Goal: Contribute content: Add original content to the website for others to see

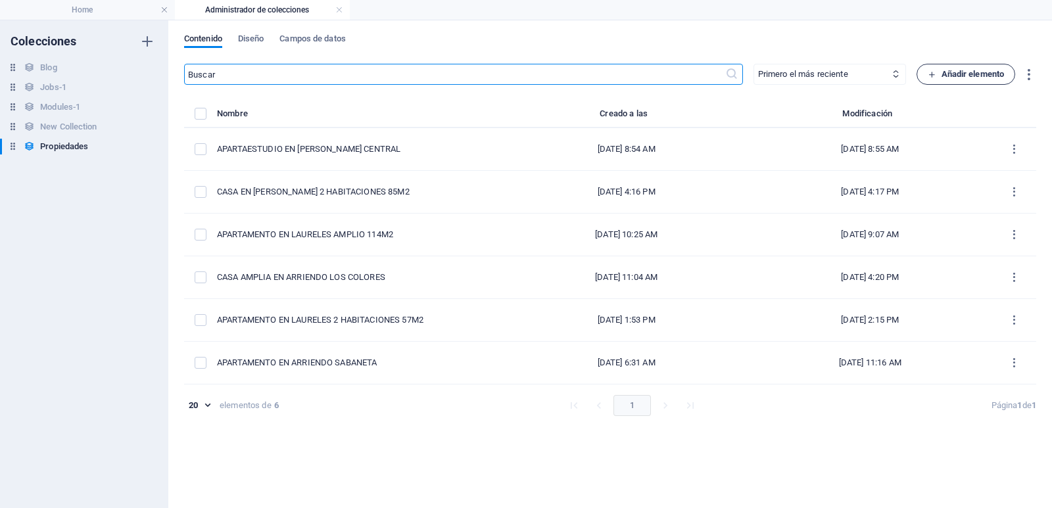
click at [933, 81] on span "Añadir elemento" at bounding box center [966, 74] width 77 height 16
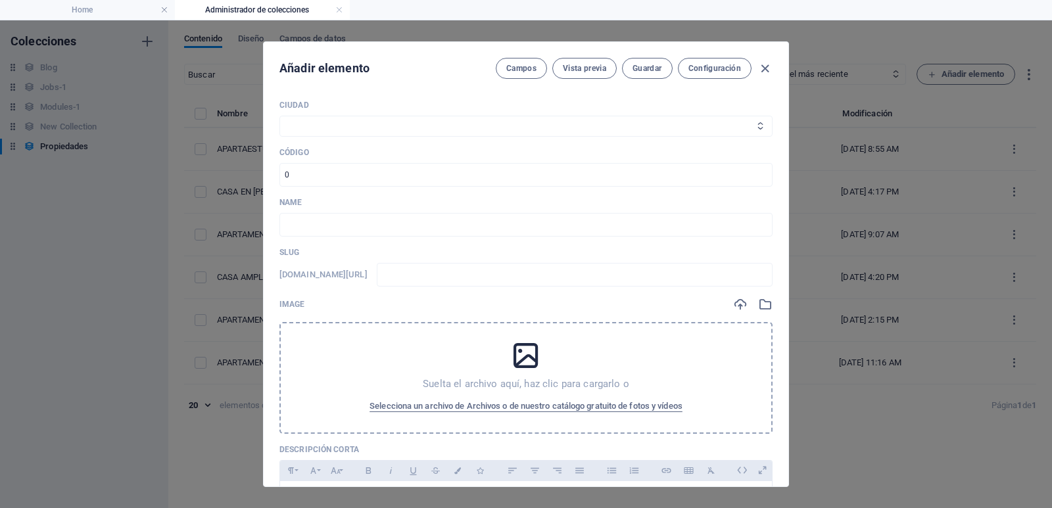
click at [388, 124] on select "Medellín Envigado Sabaneta Itagüí Bello [PERSON_NAME] La Estrella" at bounding box center [526, 126] width 493 height 21
select select "[GEOGRAPHIC_DATA]"
click at [280, 116] on select "Medellín Envigado Sabaneta Itagüí Bello [PERSON_NAME] La Estrella" at bounding box center [526, 126] width 493 height 21
click at [366, 169] on input "number" at bounding box center [526, 175] width 493 height 24
type input "92703"
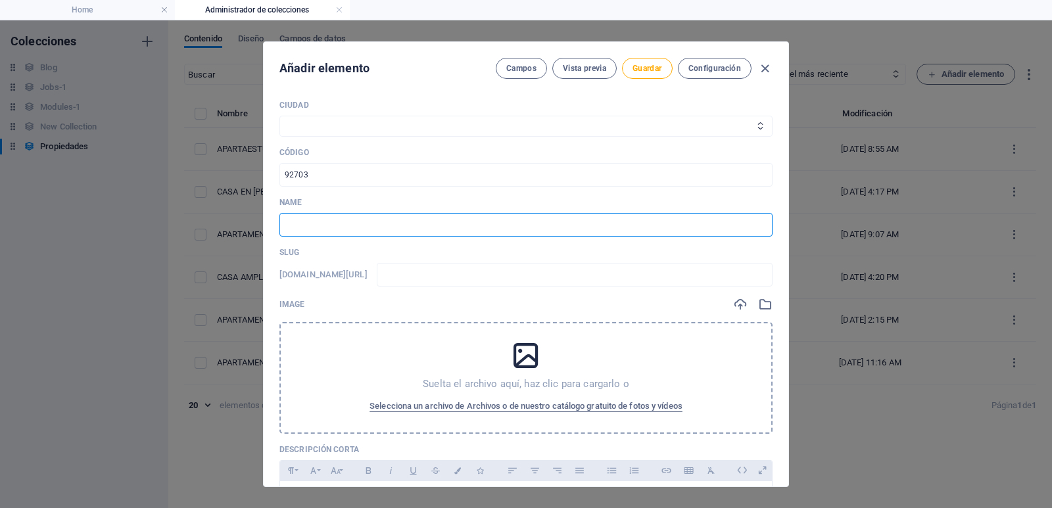
click at [400, 234] on input "text" at bounding box center [526, 225] width 493 height 24
paste input "Apartamento en venta en [GEOGRAPHIC_DATA][PERSON_NAME], [GEOGRAPHIC_DATA] – 50 …"
type input "Apartamento en venta en [GEOGRAPHIC_DATA][PERSON_NAME], [GEOGRAPHIC_DATA] – 50 …"
type input "apartamento-en-venta-en-la-[PERSON_NAME]-medellin-50-m-2-habitaciones-y-patio"
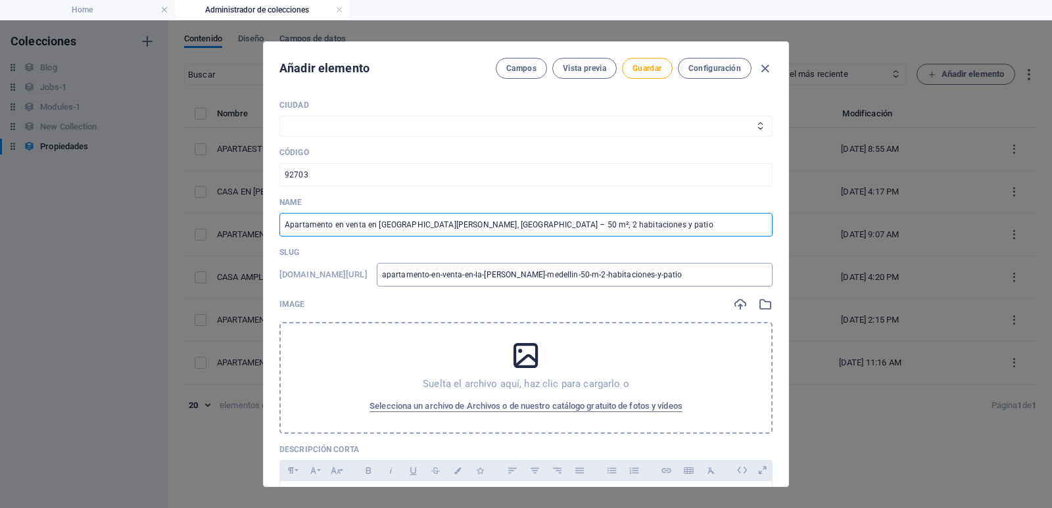
type input "Apartamento en venta en [GEOGRAPHIC_DATA][PERSON_NAME], [GEOGRAPHIC_DATA] – 50 …"
click at [489, 275] on input "apartamento-en-venta-en-la-[PERSON_NAME]-medellin-50-m-2-habitaciones-y-patio" at bounding box center [575, 275] width 396 height 24
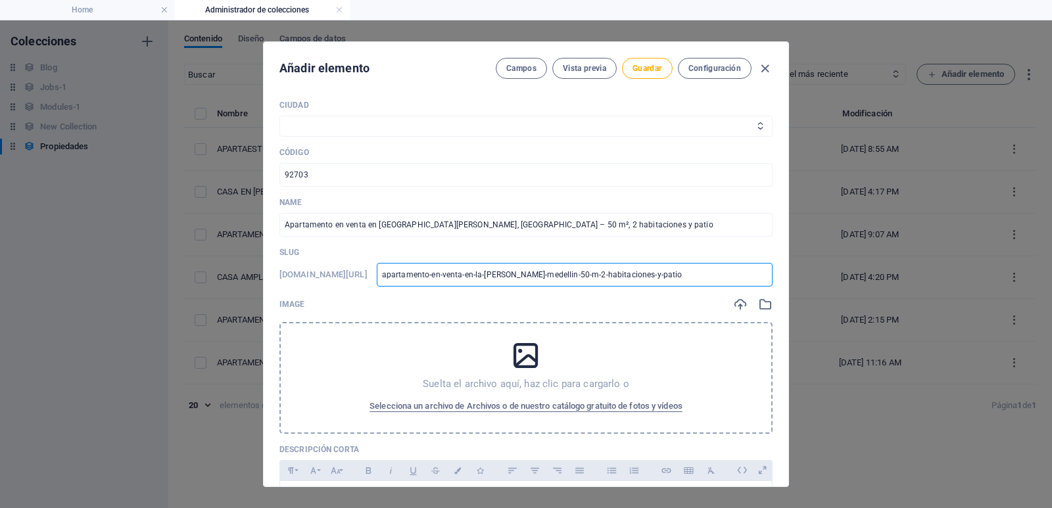
click at [489, 275] on input "apartamento-en-venta-en-la-[PERSON_NAME]-medellin-50-m-2-habitaciones-y-patio" at bounding box center [575, 275] width 396 height 24
type input "9"
type input "92"
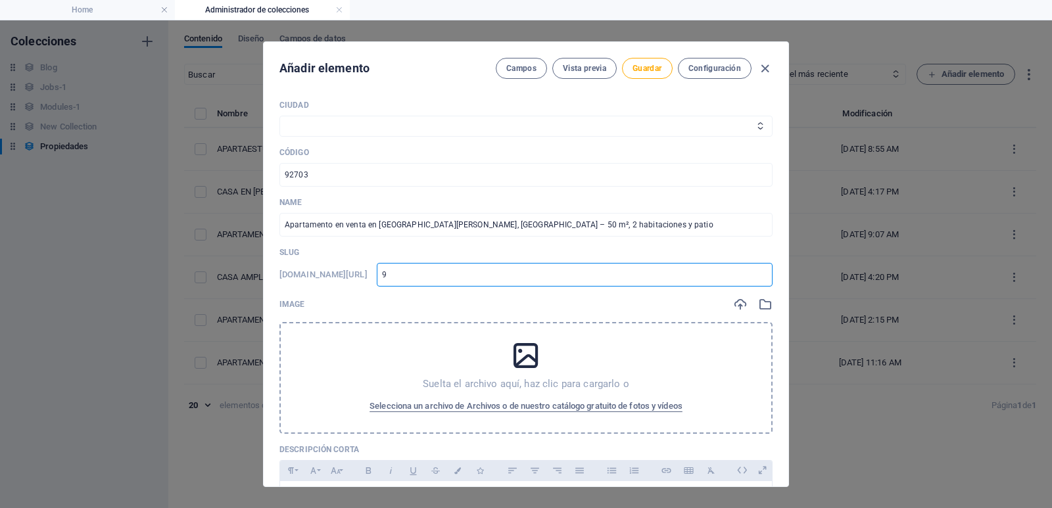
type input "92"
type input "927"
type input "9270"
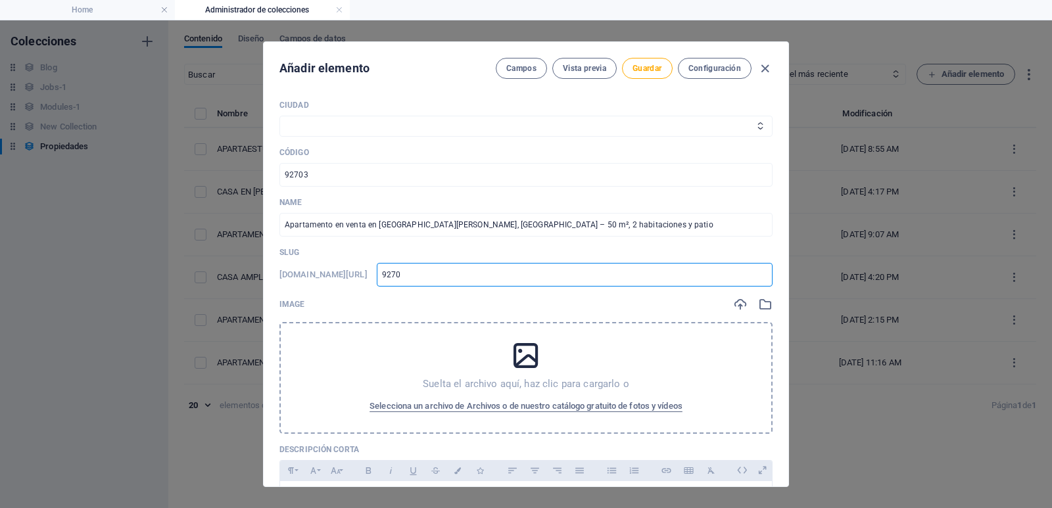
type input "92703"
click at [436, 355] on div "Suelta el archivo aquí, haz clic para cargarlo o Selecciona un archivo de Archi…" at bounding box center [526, 378] width 493 height 112
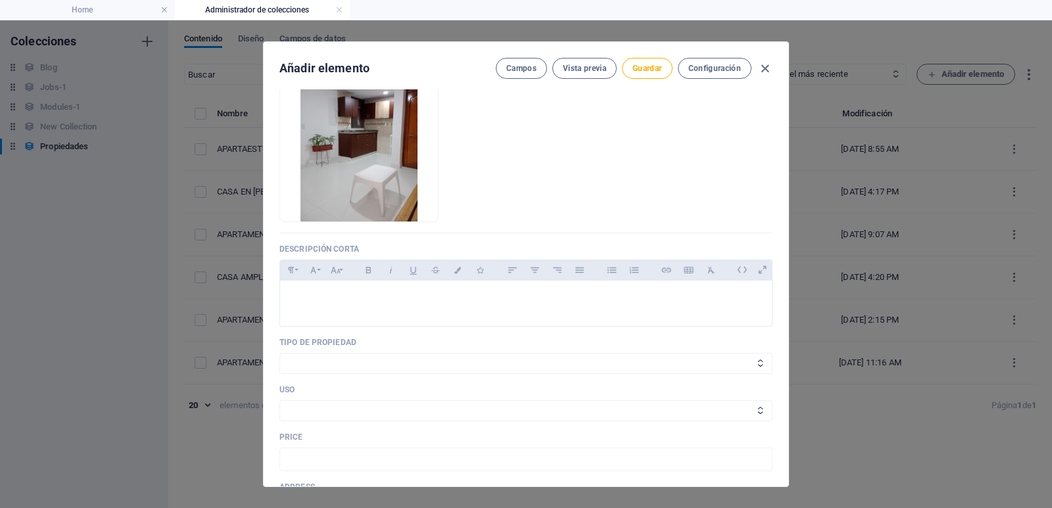
scroll to position [263, 0]
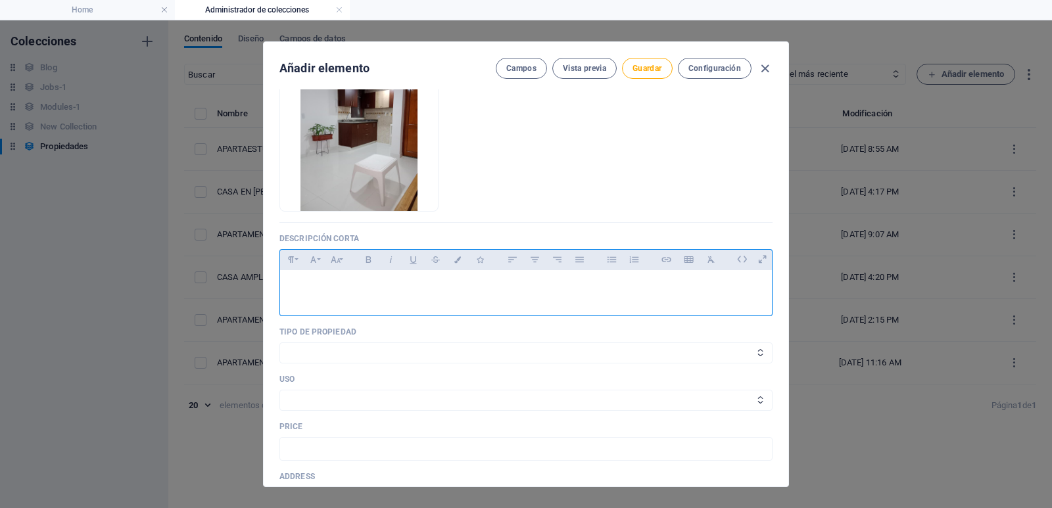
click at [354, 283] on p at bounding box center [526, 287] width 471 height 12
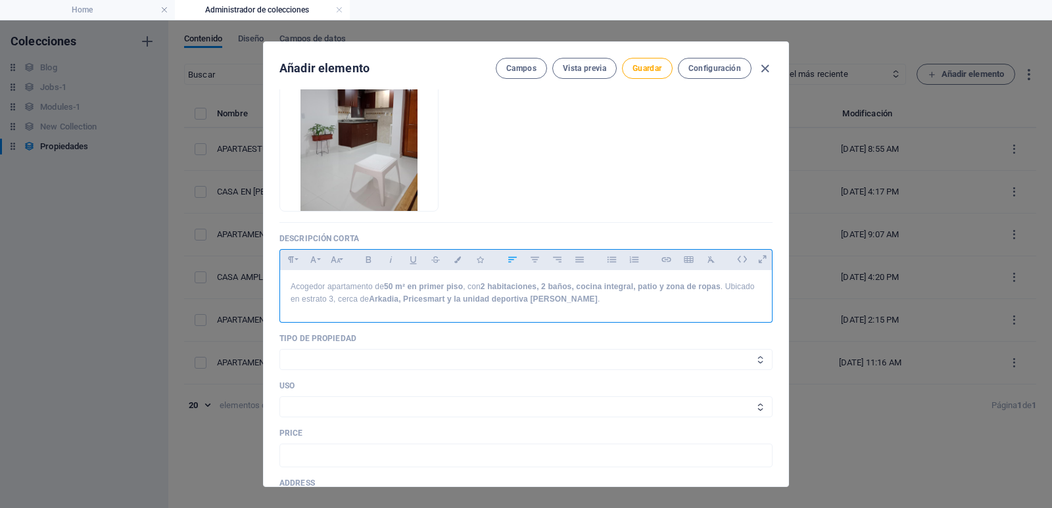
click at [330, 355] on select "Casa Apartamento Oficina Local Finca Lote" at bounding box center [526, 359] width 493 height 21
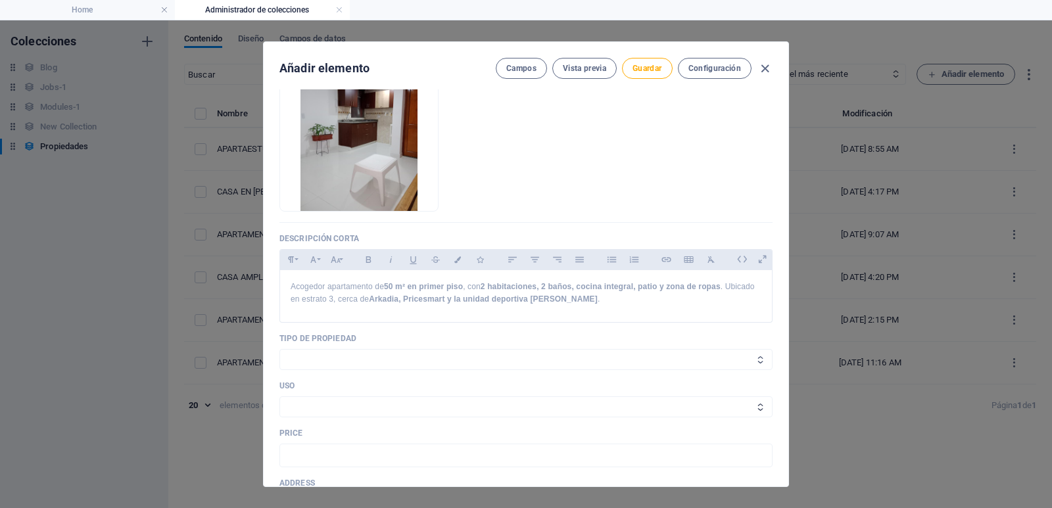
select select "Apartamento"
click at [280, 349] on select "Casa Apartamento Oficina Local Finca Lote" at bounding box center [526, 359] width 493 height 21
click at [331, 398] on select "Arriendo Venta" at bounding box center [526, 407] width 493 height 21
select select "Venta"
click at [280, 397] on select "Arriendo Venta" at bounding box center [526, 407] width 493 height 21
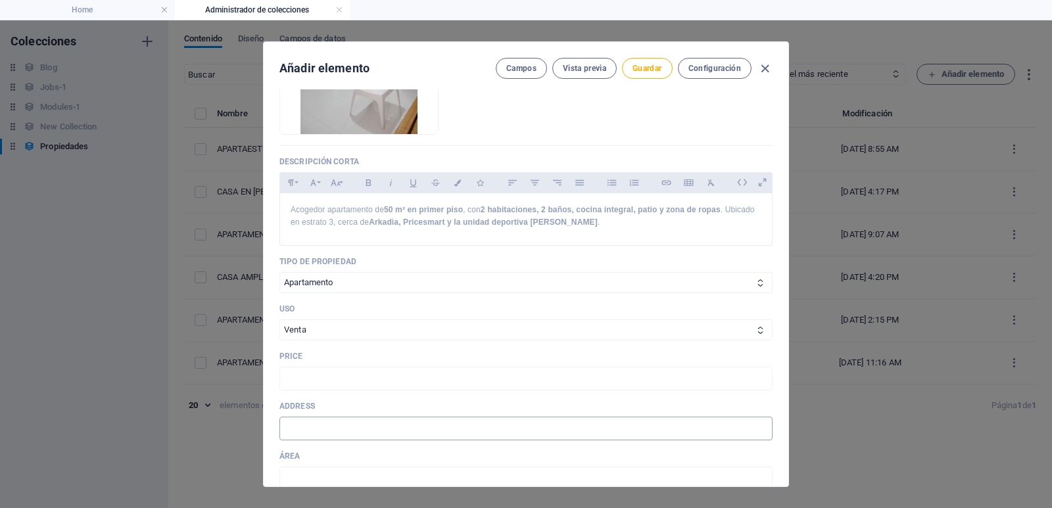
scroll to position [395, 0]
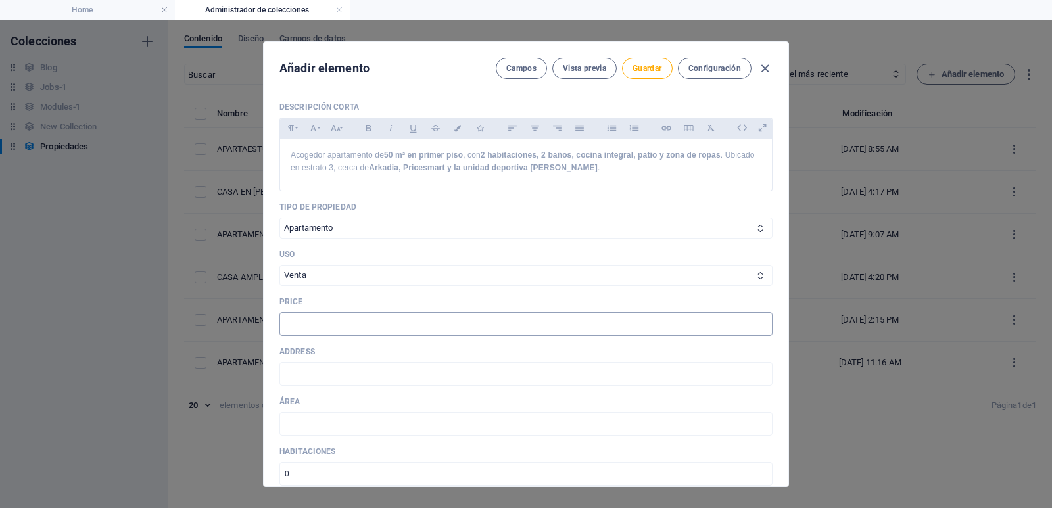
click at [355, 324] on input "text" at bounding box center [526, 324] width 493 height 24
type input "1"
type input "305.000.000"
drag, startPoint x: 366, startPoint y: 370, endPoint x: 366, endPoint y: 363, distance: 6.6
click at [366, 370] on input "text" at bounding box center [526, 374] width 493 height 24
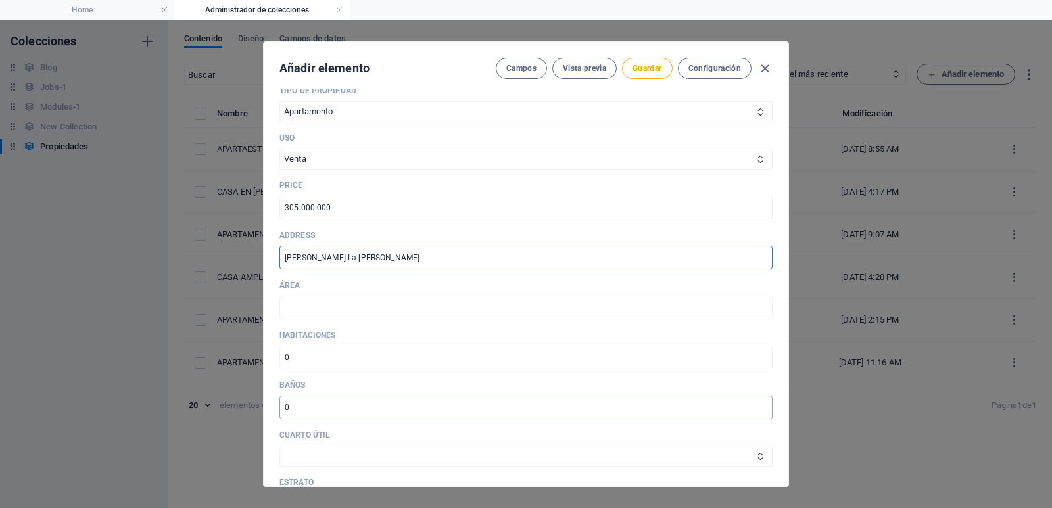
scroll to position [592, 0]
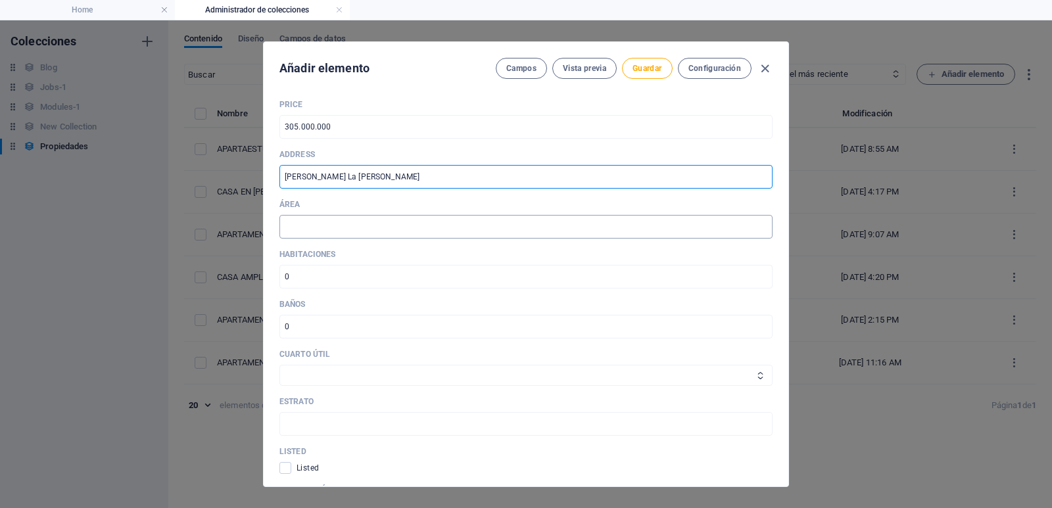
type input "[PERSON_NAME] La [PERSON_NAME]"
click at [308, 222] on input "text" at bounding box center [526, 227] width 493 height 24
type input "50"
click at [297, 281] on input "number" at bounding box center [526, 277] width 493 height 24
type input "2"
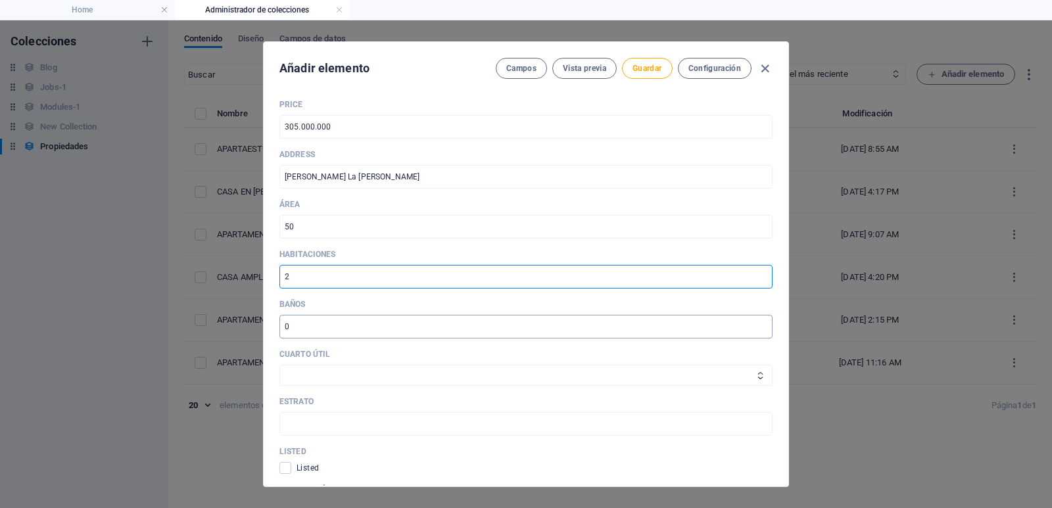
click at [285, 329] on input "number" at bounding box center [526, 327] width 493 height 24
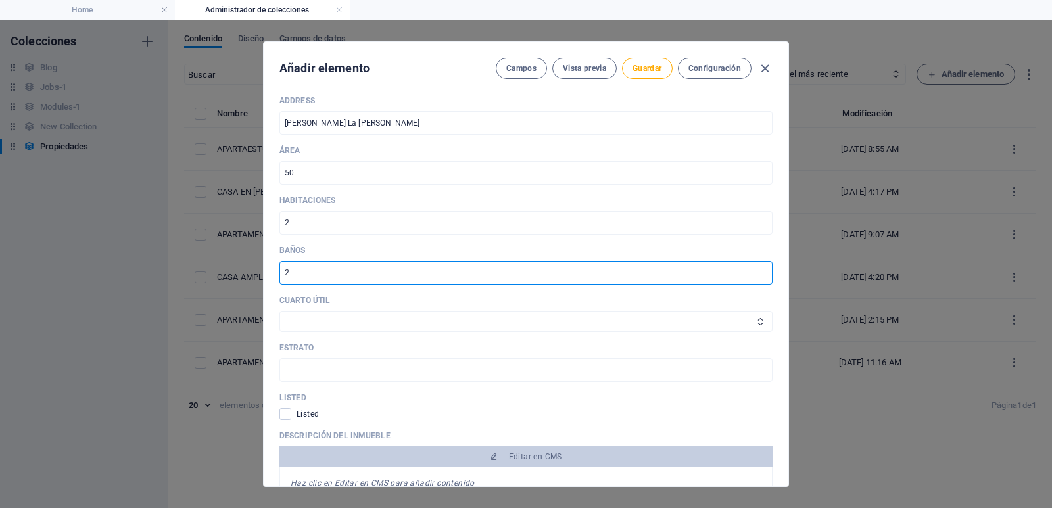
scroll to position [658, 0]
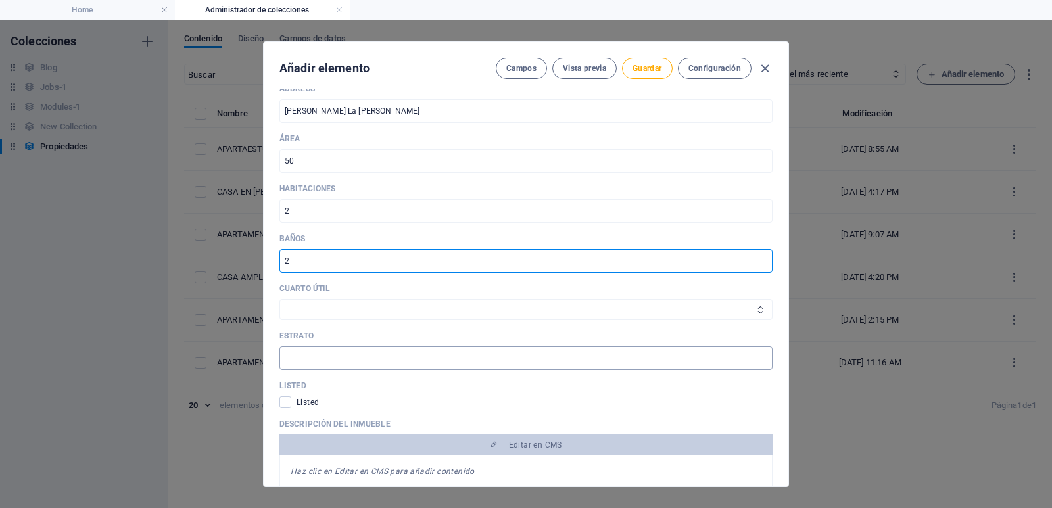
type input "2"
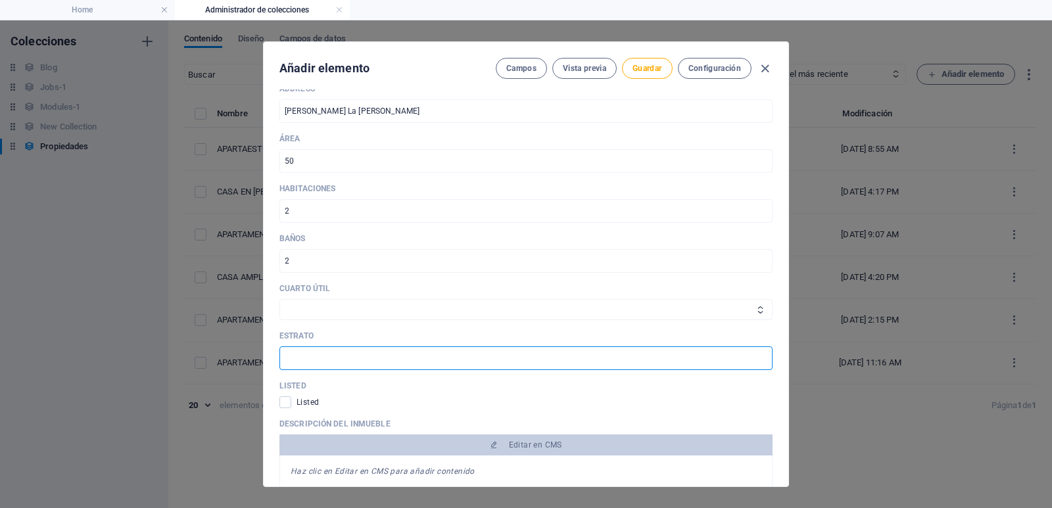
click at [324, 358] on input "text" at bounding box center [526, 359] width 493 height 24
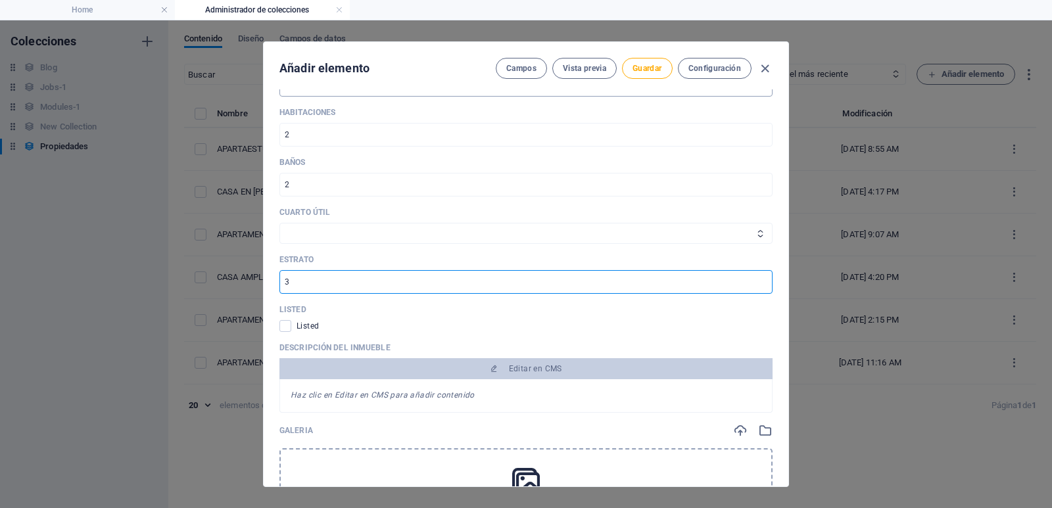
scroll to position [789, 0]
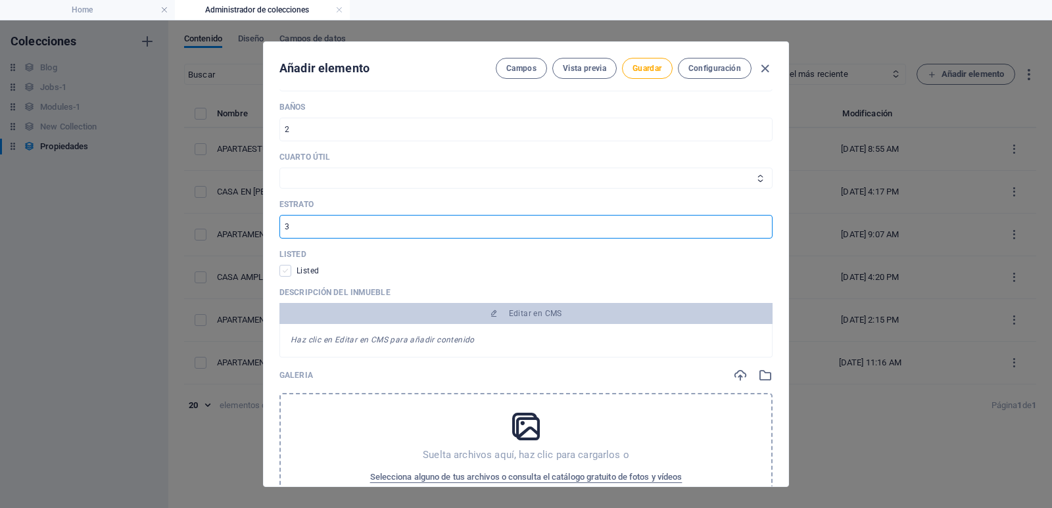
type input "3"
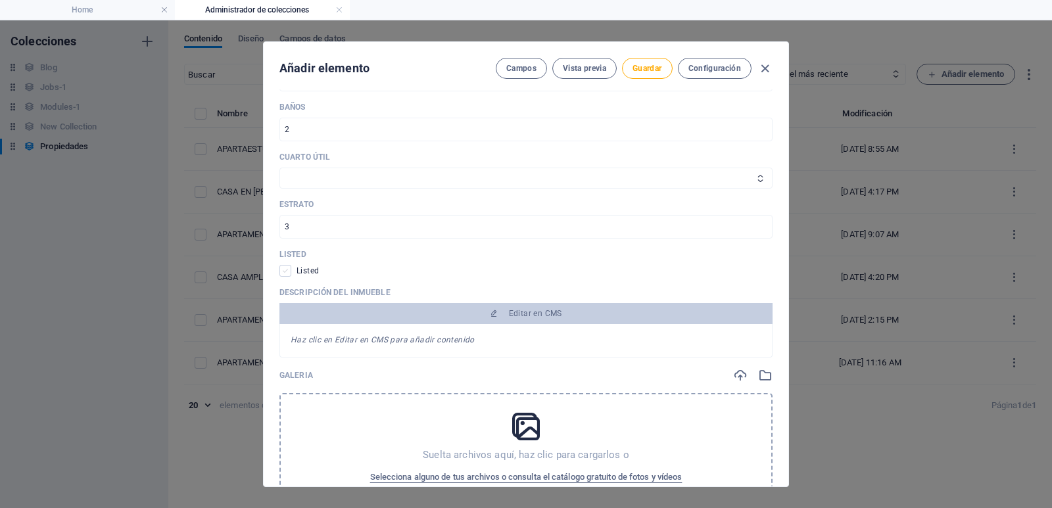
click at [284, 272] on span at bounding box center [286, 271] width 12 height 12
click at [284, 272] on input "checkbox" at bounding box center [288, 271] width 17 height 12
checkbox input "true"
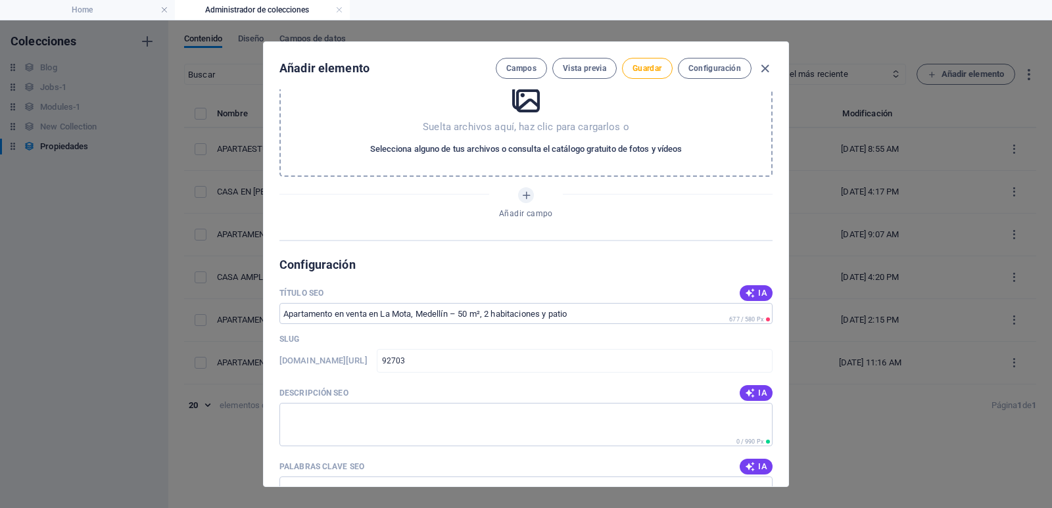
scroll to position [1118, 0]
click at [545, 141] on span "Selecciona alguno de tus archivos o consulta el catálogo gratuito de fotos y ví…" at bounding box center [526, 149] width 312 height 16
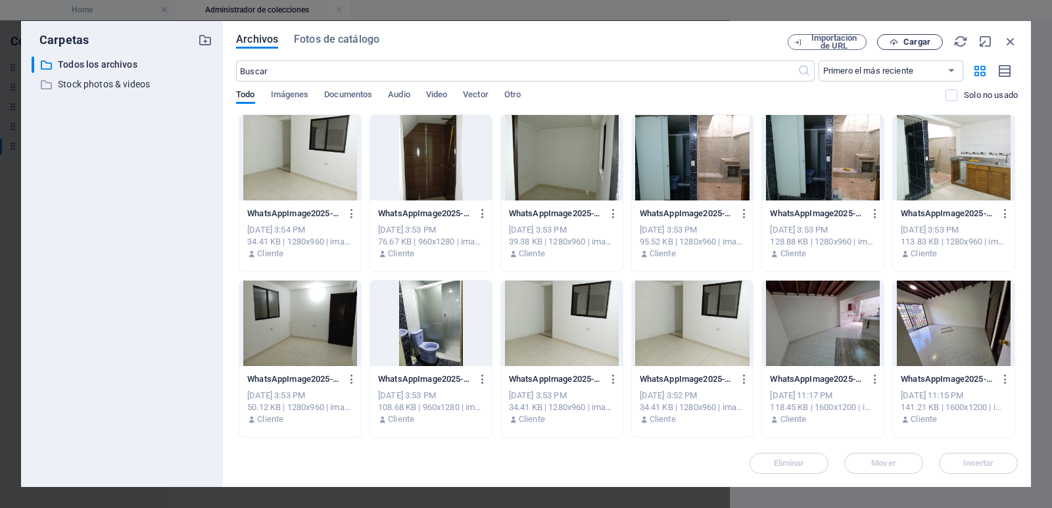
click at [920, 48] on button "Cargar" at bounding box center [910, 42] width 66 height 16
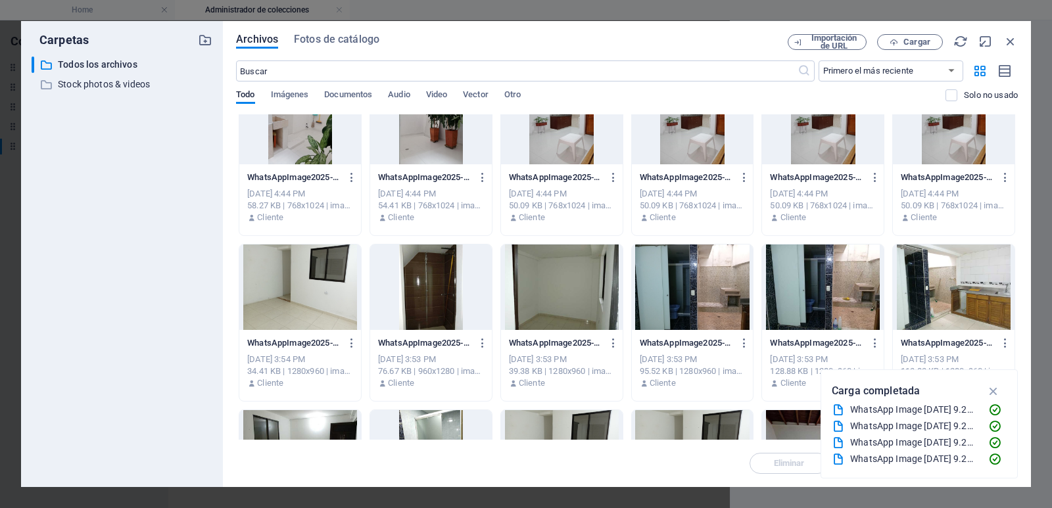
scroll to position [0, 0]
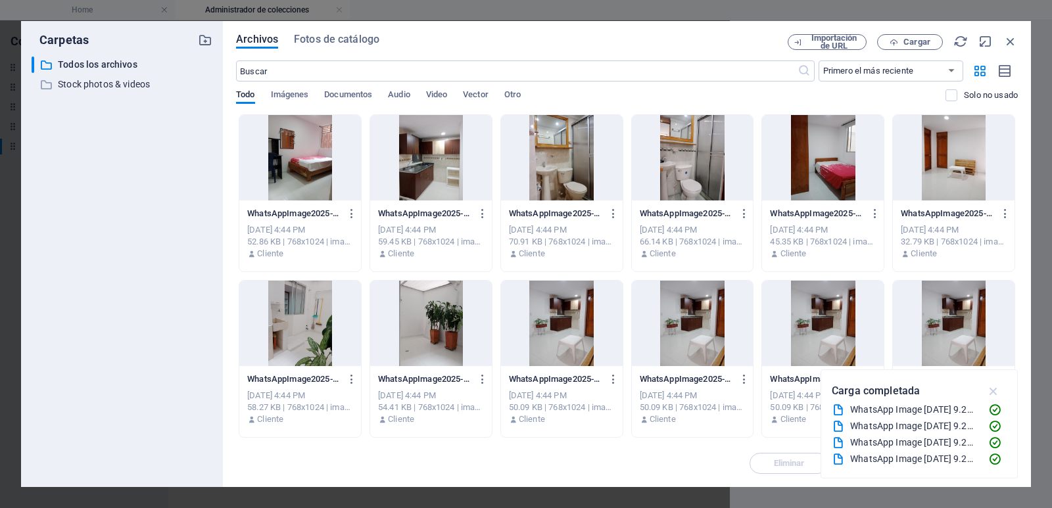
click at [990, 391] on icon "button" at bounding box center [994, 391] width 15 height 14
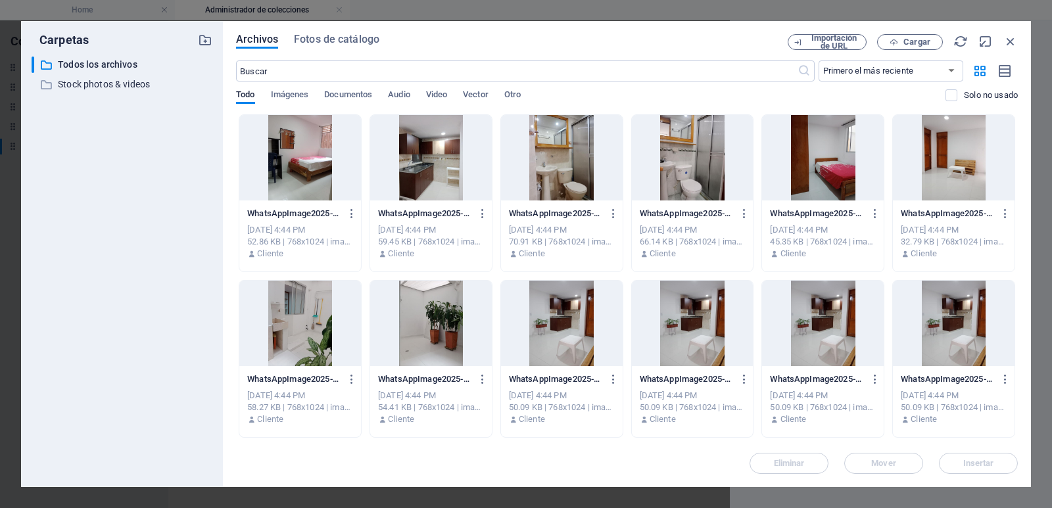
click at [293, 153] on div at bounding box center [300, 158] width 122 height 86
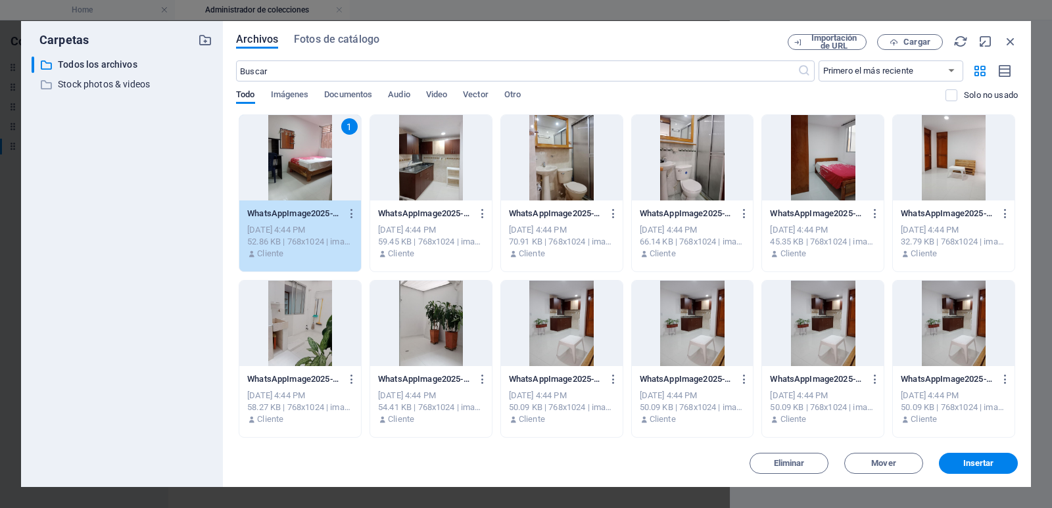
click at [396, 303] on div at bounding box center [431, 324] width 122 height 86
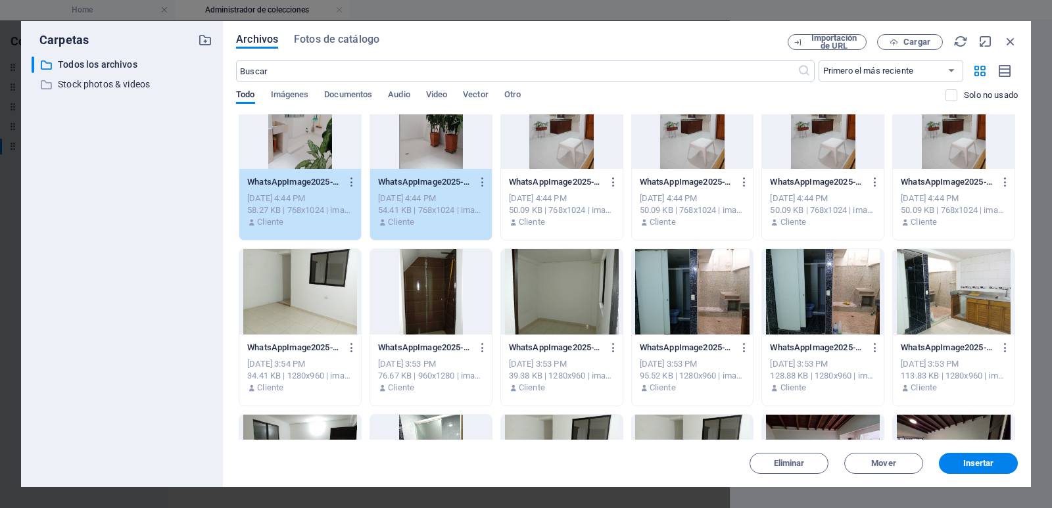
scroll to position [66, 0]
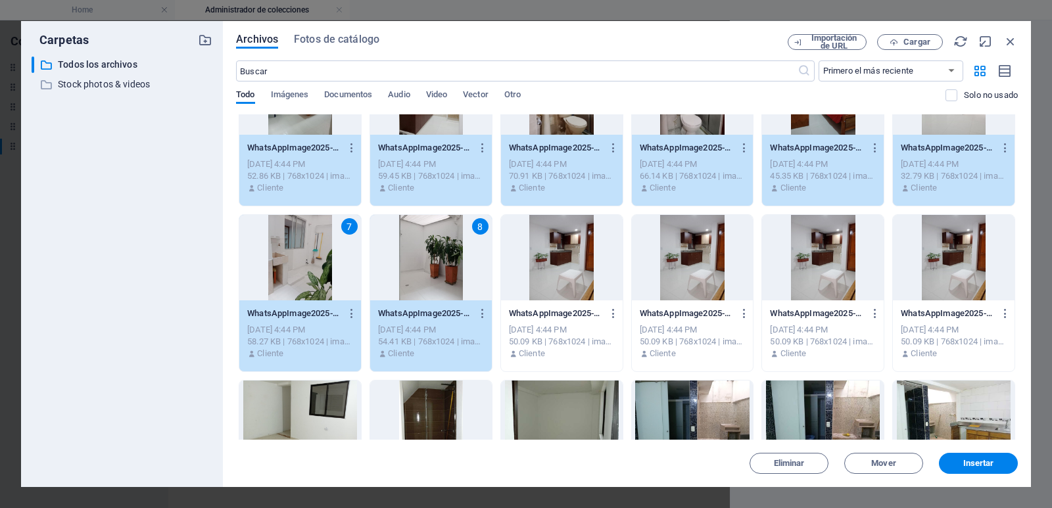
click at [556, 273] on div at bounding box center [562, 258] width 122 height 86
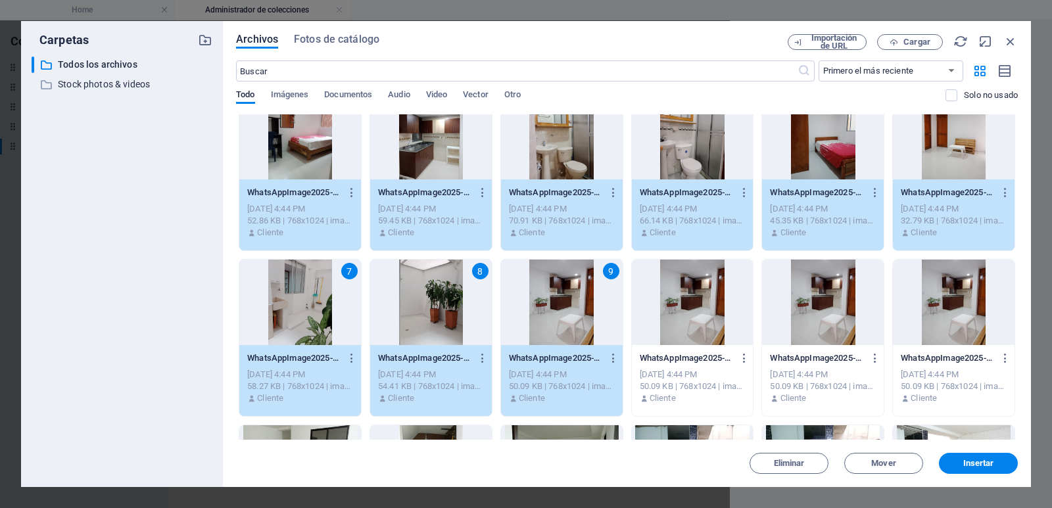
scroll to position [0, 0]
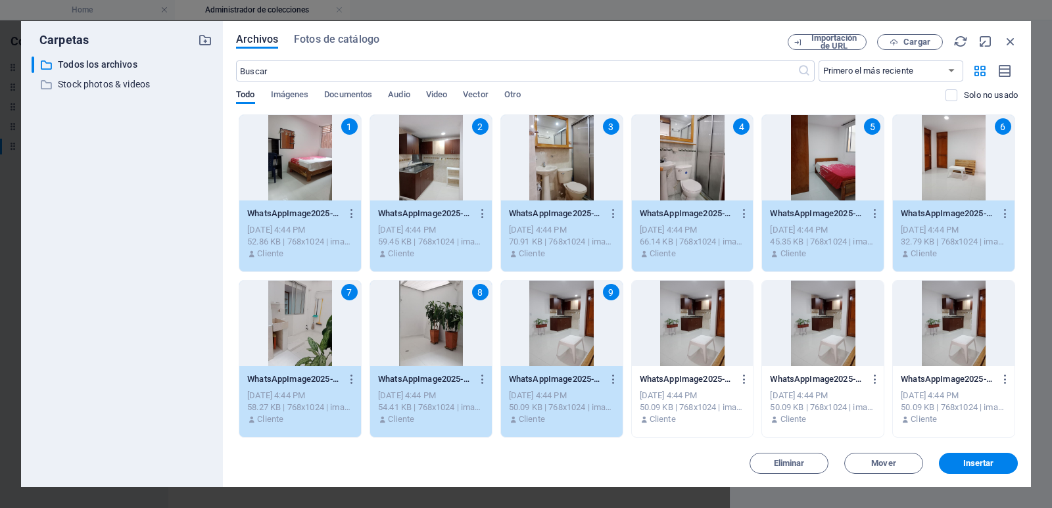
click at [986, 463] on span "Insertar" at bounding box center [979, 464] width 31 height 8
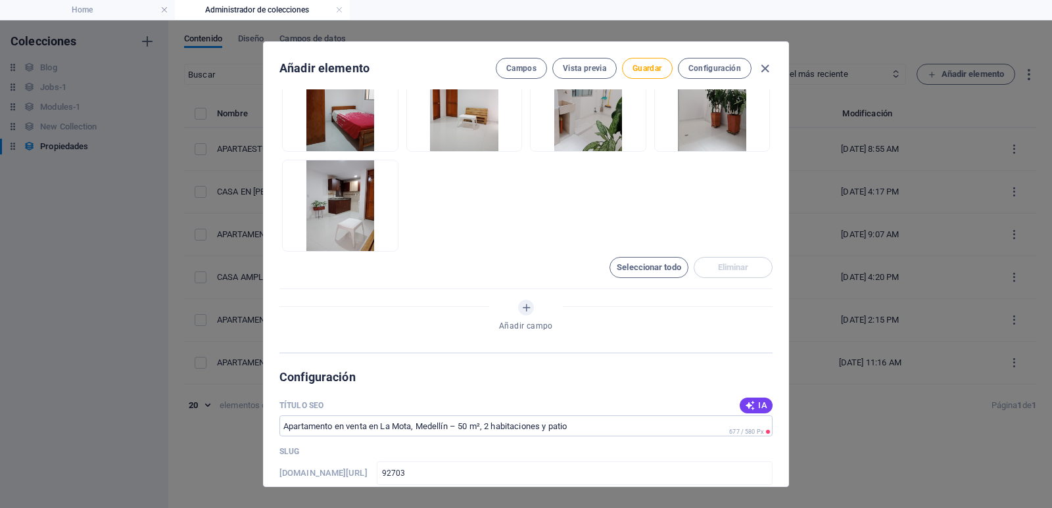
scroll to position [1381, 0]
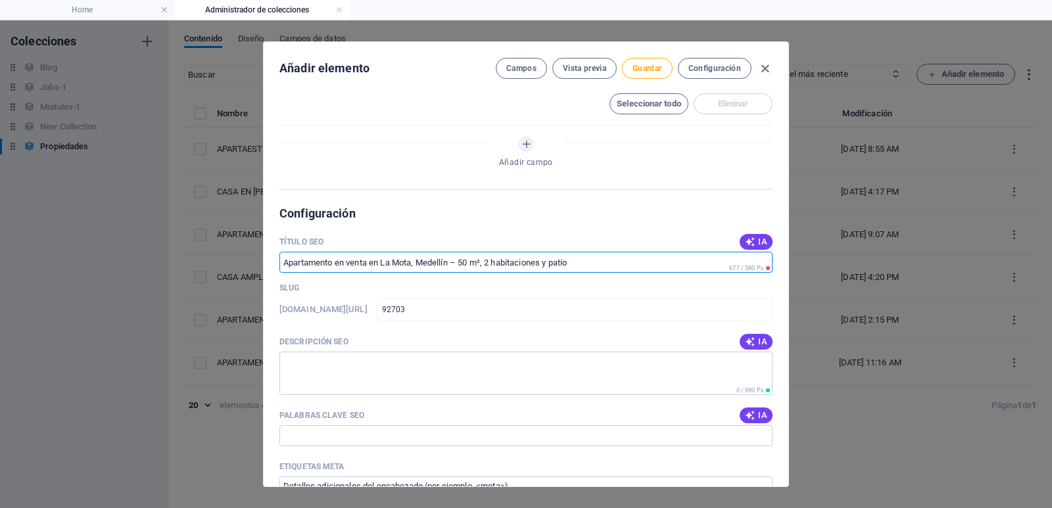
click at [586, 262] on input "Título SEO" at bounding box center [526, 262] width 493 height 21
paste input "Apartamento en venta en [GEOGRAPHIC_DATA][PERSON_NAME] [GEOGRAPHIC_DATA] – 50 m…"
type input "Apartamento en venta en [GEOGRAPHIC_DATA][PERSON_NAME] [GEOGRAPHIC_DATA] – 50 m…"
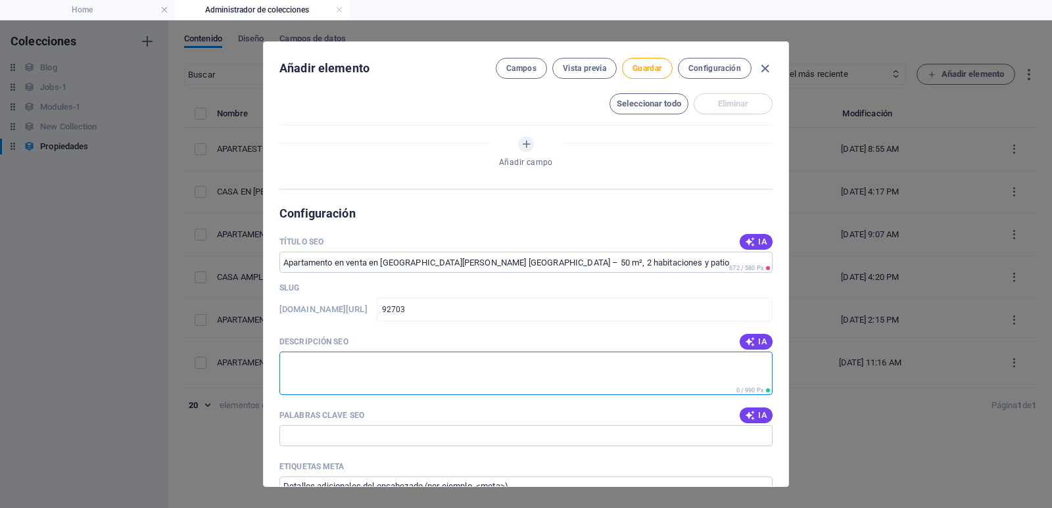
click at [343, 385] on textarea "Descripción SEO" at bounding box center [526, 373] width 493 height 43
paste textarea "Compra tu apartamento en [GEOGRAPHIC_DATA][PERSON_NAME], [GEOGRAPHIC_DATA]. 50 …"
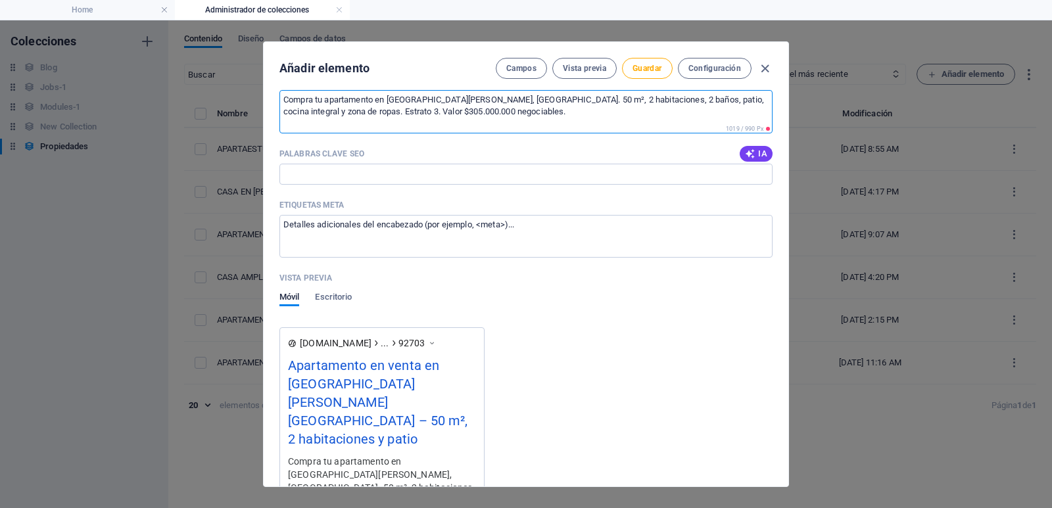
scroll to position [1644, 0]
type textarea "Compra tu apartamento en [GEOGRAPHIC_DATA][PERSON_NAME], [GEOGRAPHIC_DATA]. 50 …"
click at [347, 166] on input "Palabras clave SEO" at bounding box center [526, 172] width 493 height 21
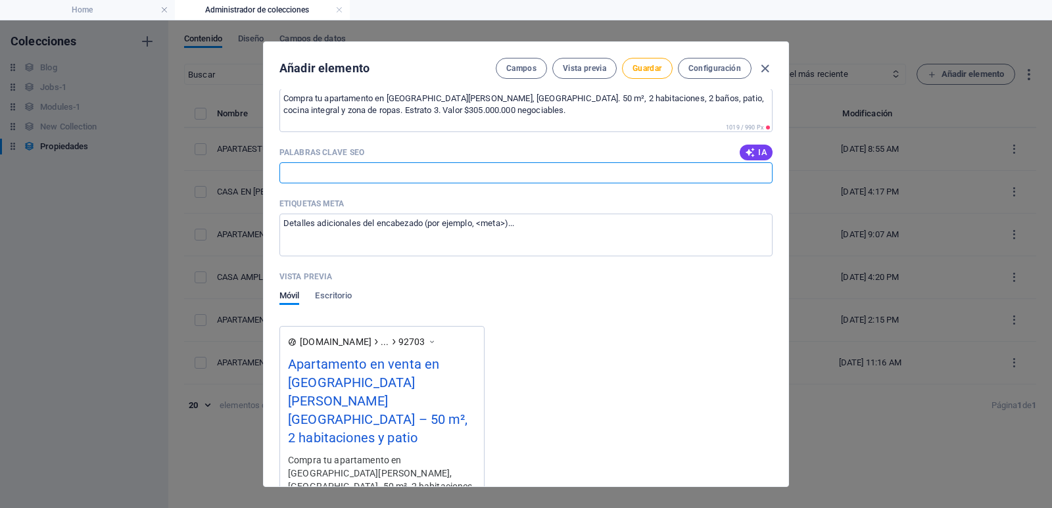
click at [347, 176] on input "Palabras clave SEO" at bounding box center [526, 172] width 493 height 21
paste input "Apartamento en [GEOGRAPHIC_DATA][PERSON_NAME] [GEOGRAPHIC_DATA] Apartamento 2 h…"
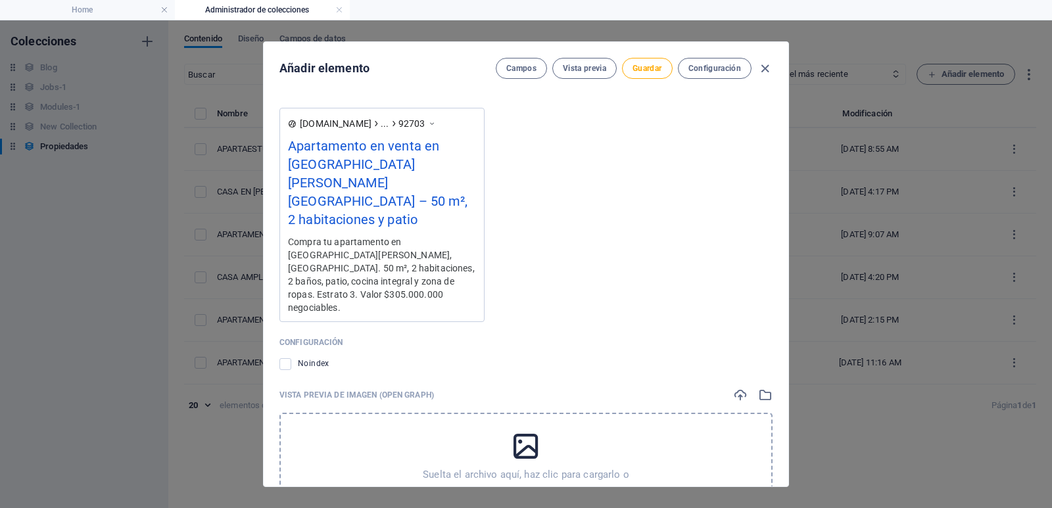
scroll to position [1864, 0]
type input "Apartamento en [GEOGRAPHIC_DATA][PERSON_NAME] [GEOGRAPHIC_DATA] Apartamento 2 h…"
click at [558, 412] on div "Suelta el archivo aquí, haz clic para cargarlo o Selecciona un archivo de Archi…" at bounding box center [526, 468] width 493 height 112
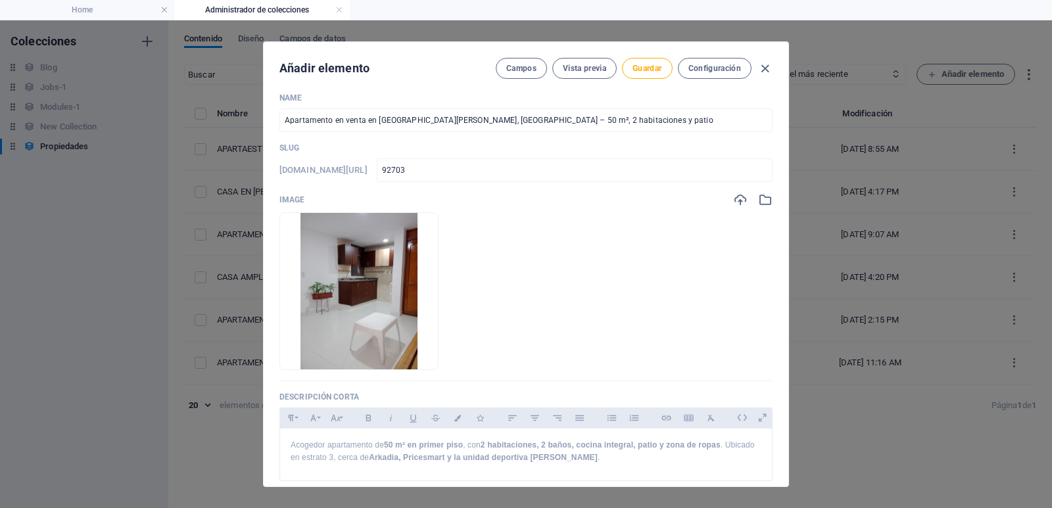
scroll to position [0, 0]
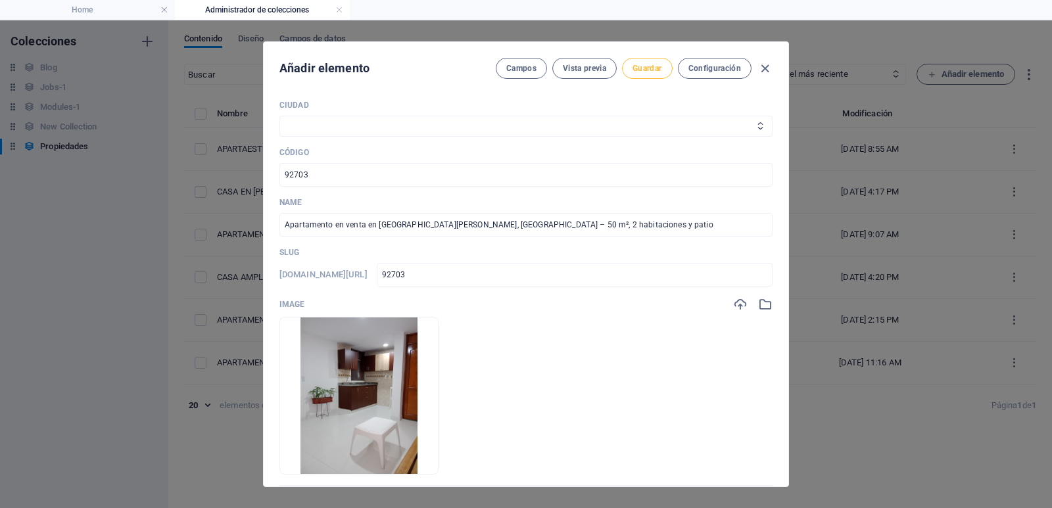
click at [660, 68] on span "Guardar" at bounding box center [647, 68] width 29 height 11
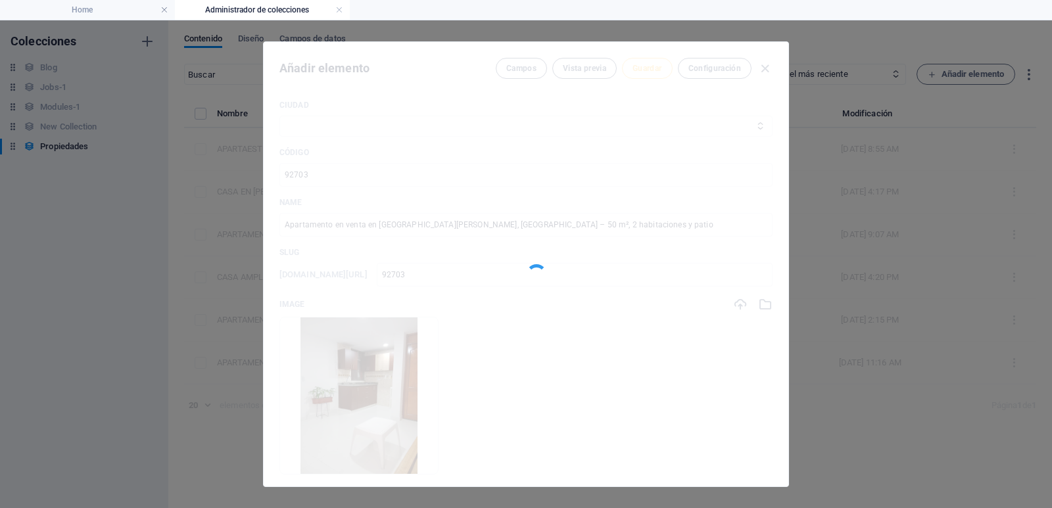
type input "92703"
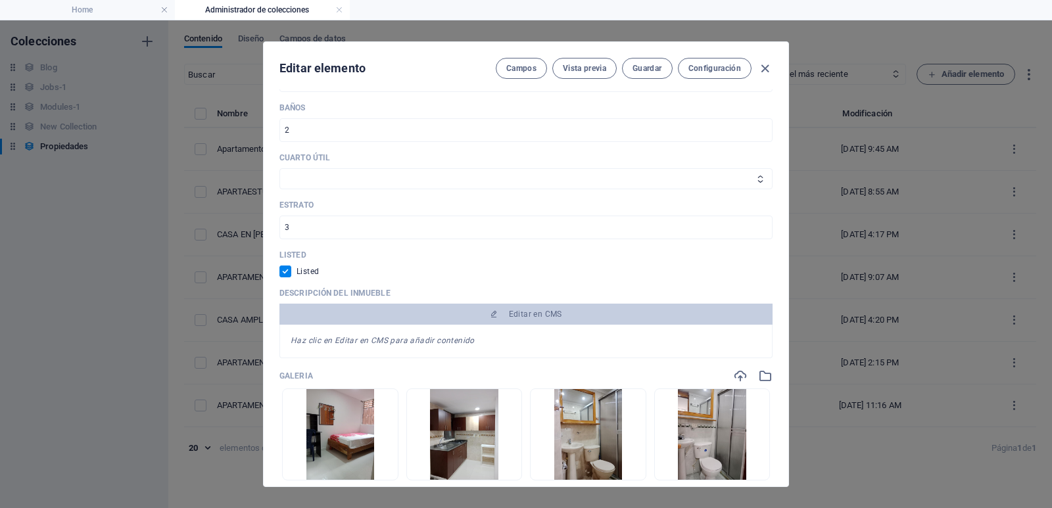
scroll to position [789, 0]
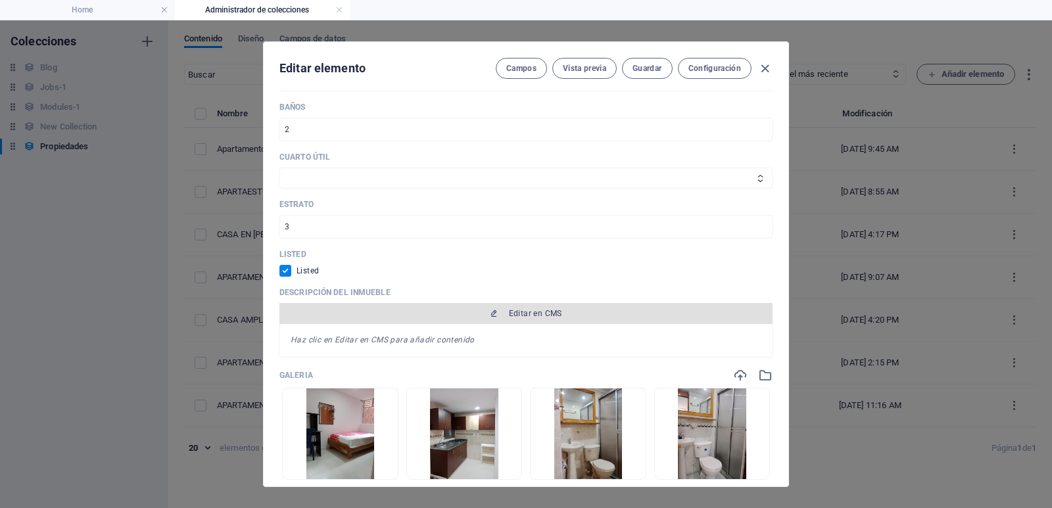
click at [436, 307] on button "Editar en CMS" at bounding box center [526, 313] width 493 height 21
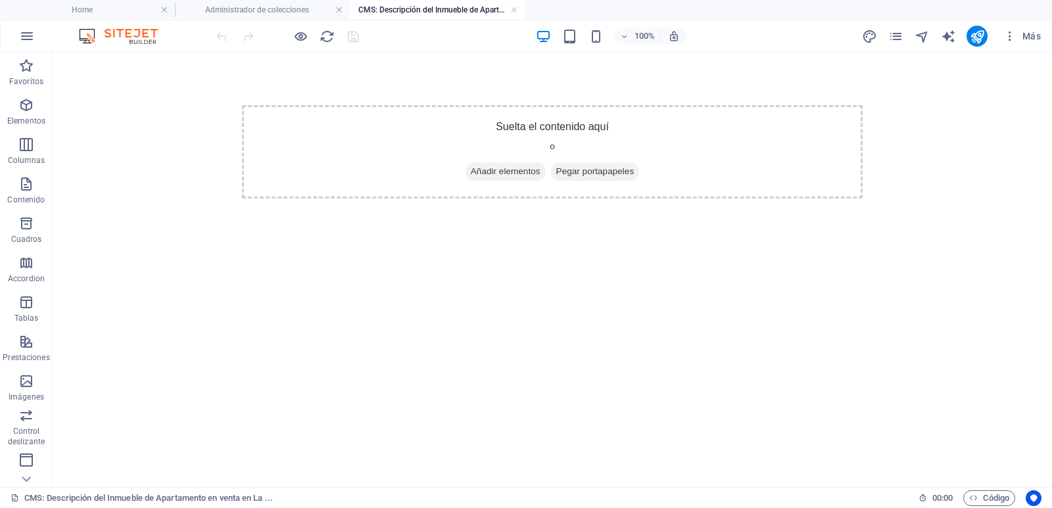
scroll to position [0, 0]
click at [25, 97] on icon "button" at bounding box center [26, 105] width 16 height 16
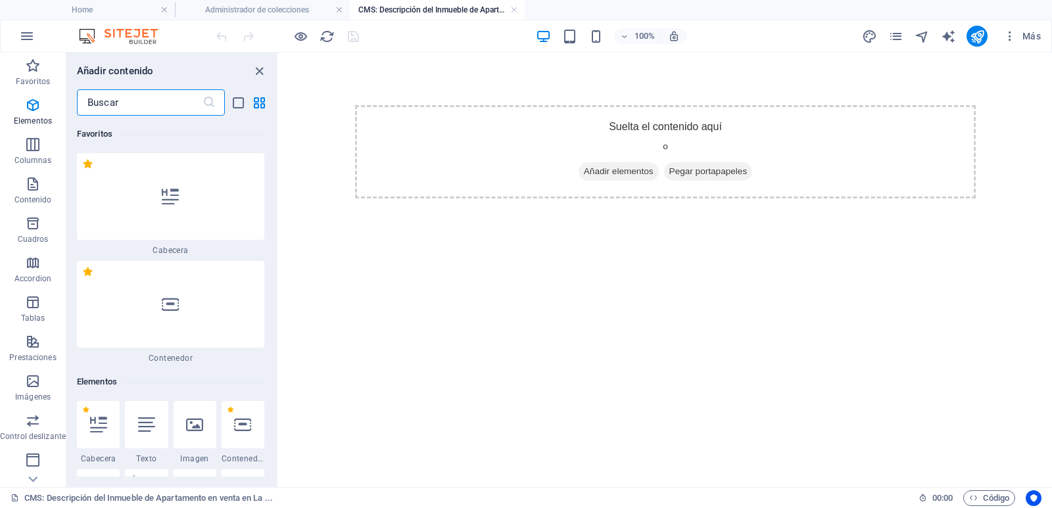
scroll to position [248, 0]
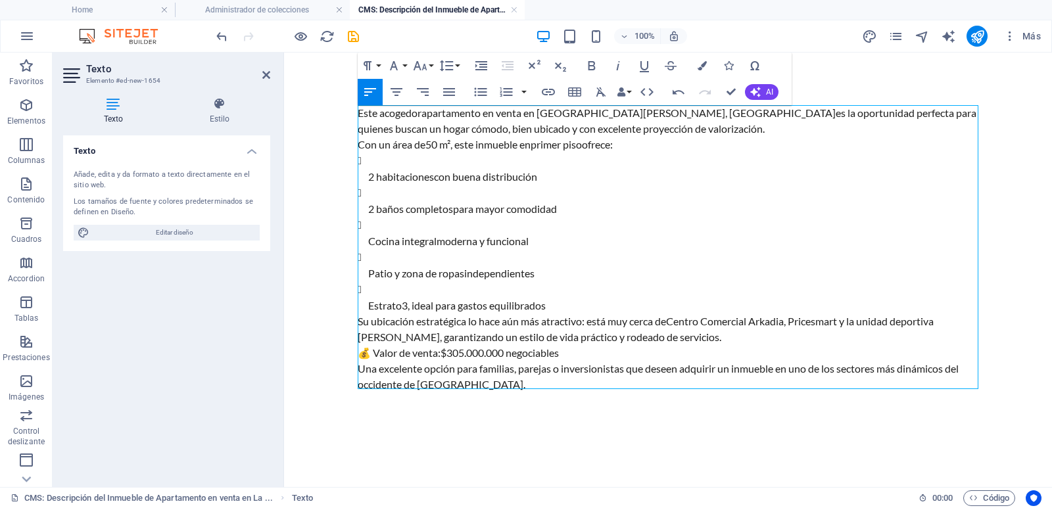
click at [616, 126] on p "Este acogedor apartamento en venta en [GEOGRAPHIC_DATA][PERSON_NAME], [GEOGRAPH…" at bounding box center [668, 121] width 621 height 32
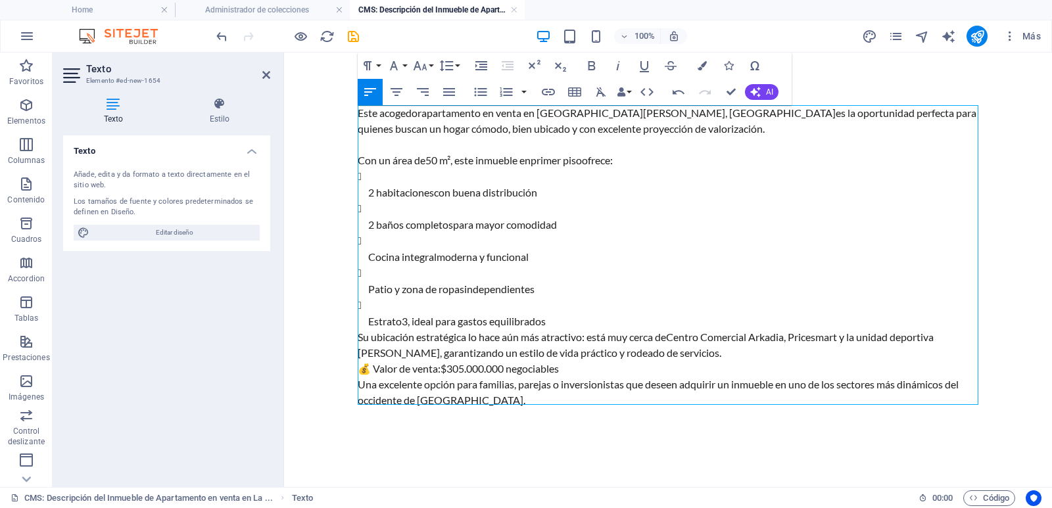
click at [653, 362] on p "💰 Valor de venta: $305.000.000 negociables" at bounding box center [668, 369] width 621 height 16
click at [705, 354] on p "Su ubicación estratégica lo hace aún más atractivo: está muy cerca de Centro Co…" at bounding box center [668, 346] width 621 height 32
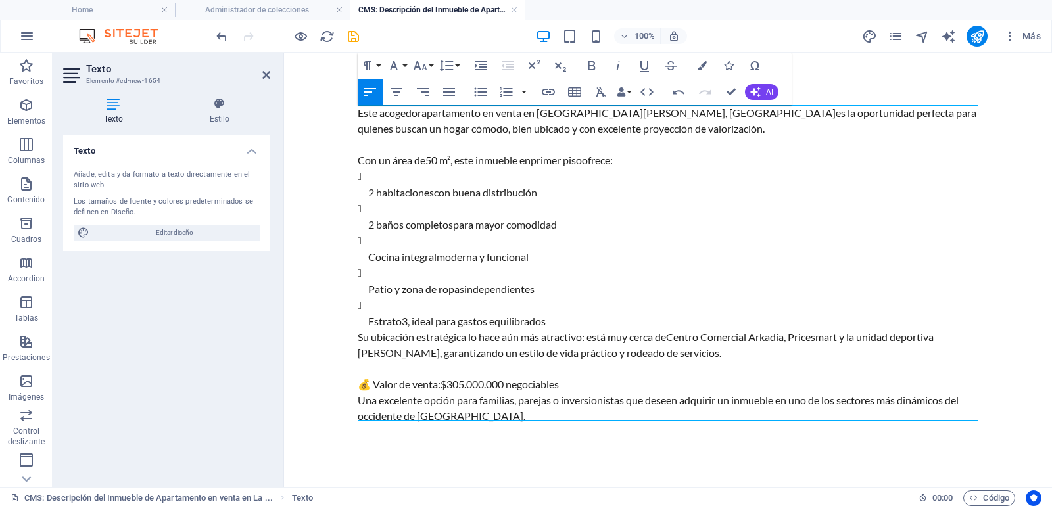
click at [576, 380] on p "💰 Valor de venta: $305.000.000 negociables" at bounding box center [668, 385] width 621 height 16
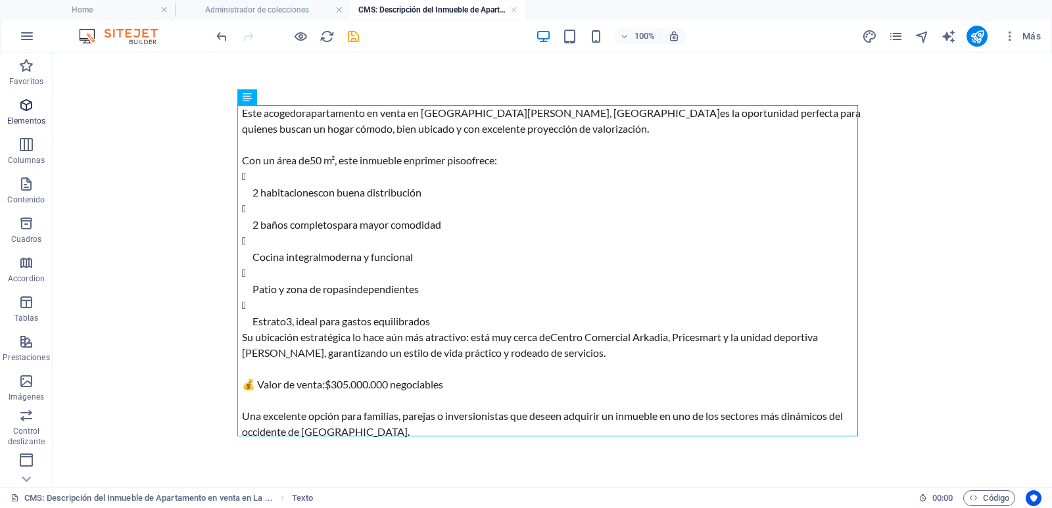
click at [6, 103] on span "Elementos" at bounding box center [26, 113] width 53 height 32
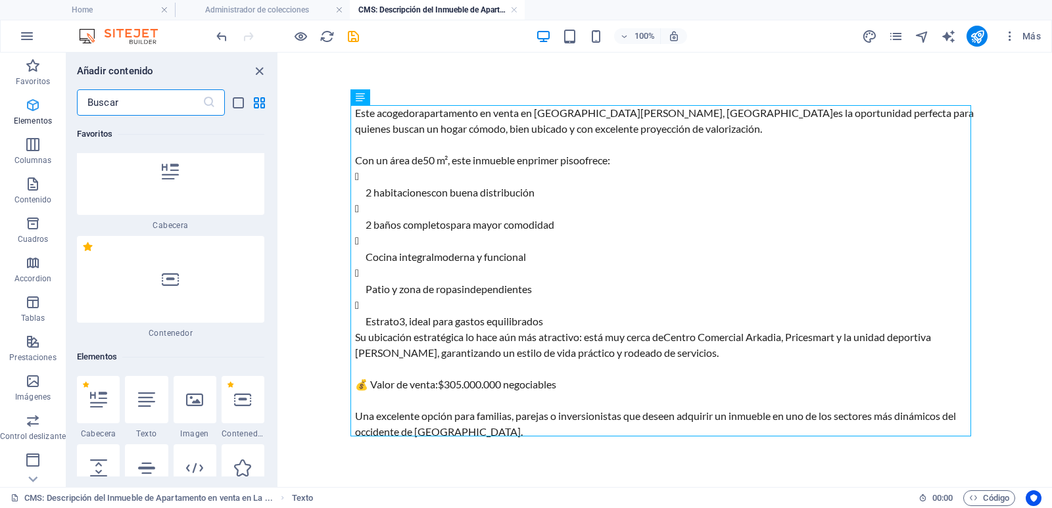
click at [25, 102] on icon "button" at bounding box center [33, 105] width 16 height 16
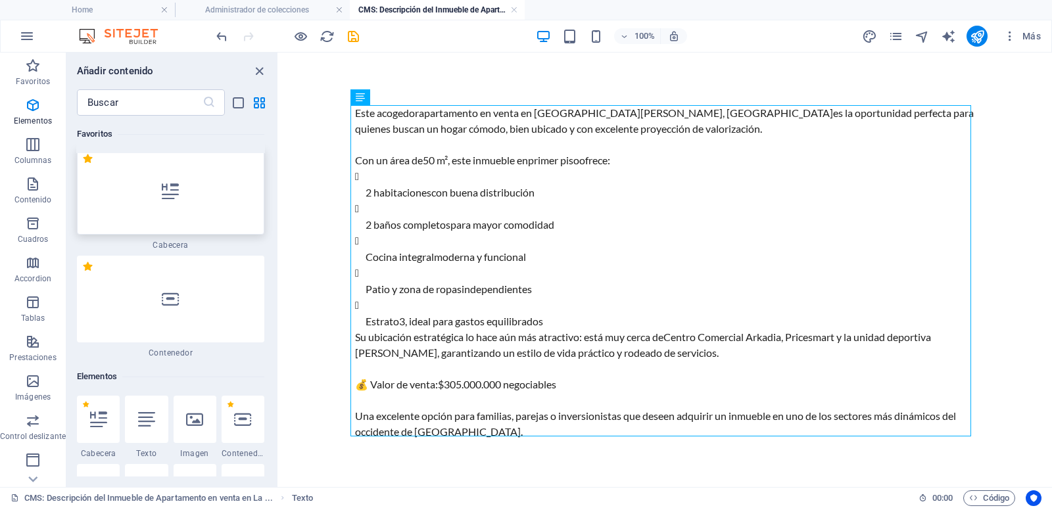
scroll to position [0, 0]
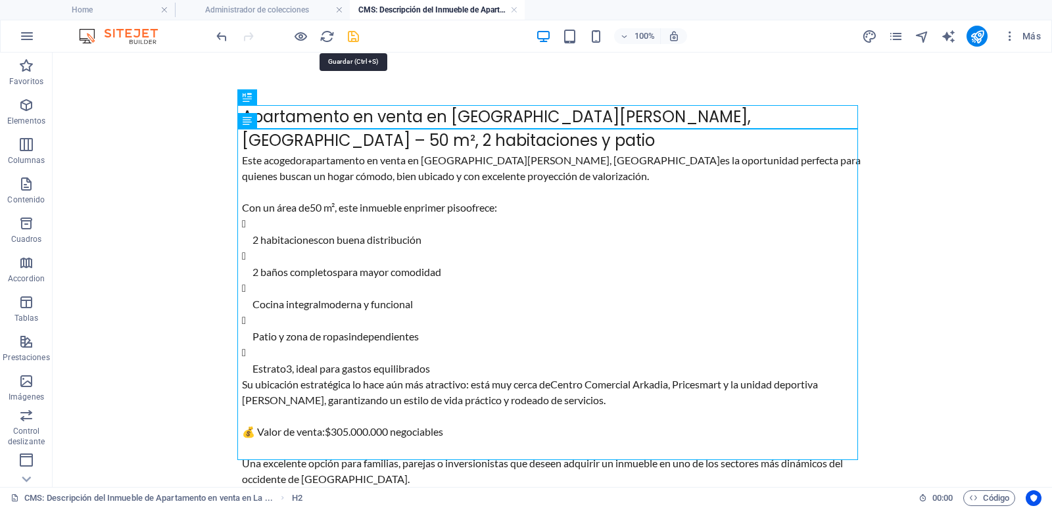
click at [359, 38] on icon "save" at bounding box center [353, 36] width 15 height 15
click at [518, 13] on link at bounding box center [514, 10] width 8 height 12
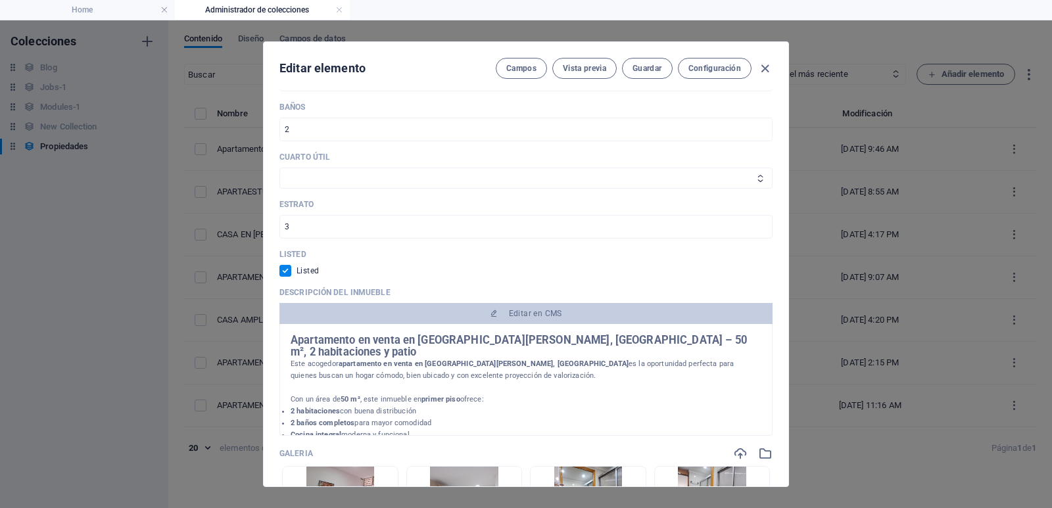
scroll to position [1184, 0]
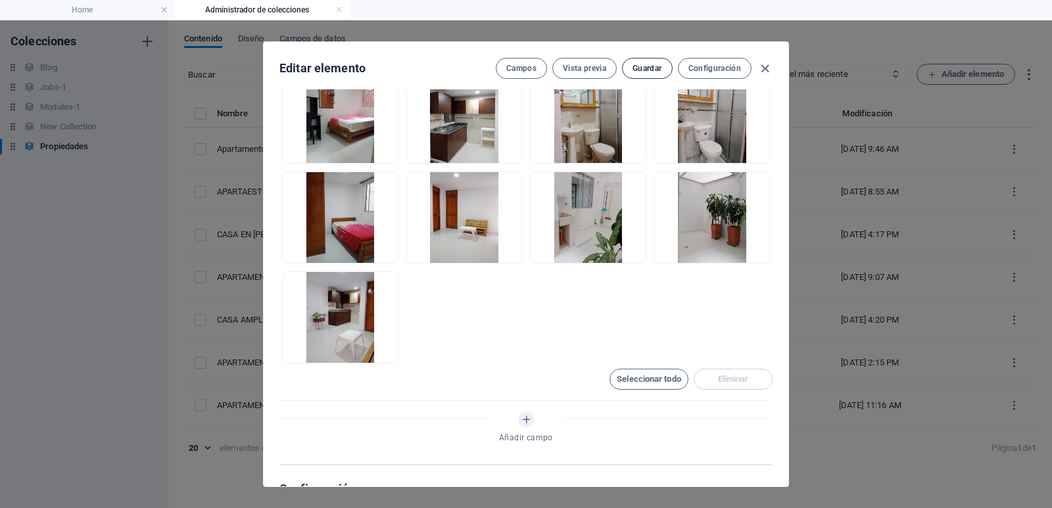
click at [649, 72] on span "Guardar" at bounding box center [647, 68] width 29 height 11
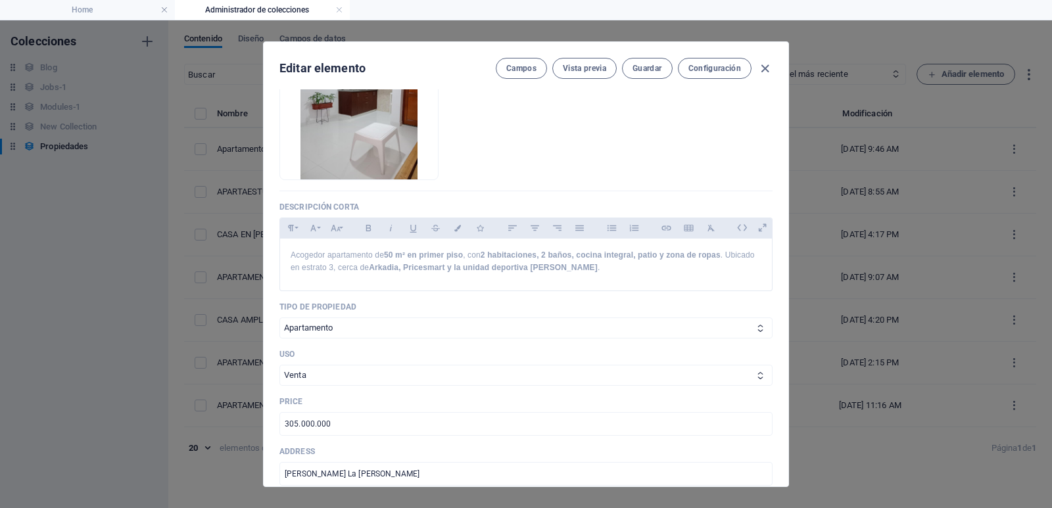
scroll to position [263, 0]
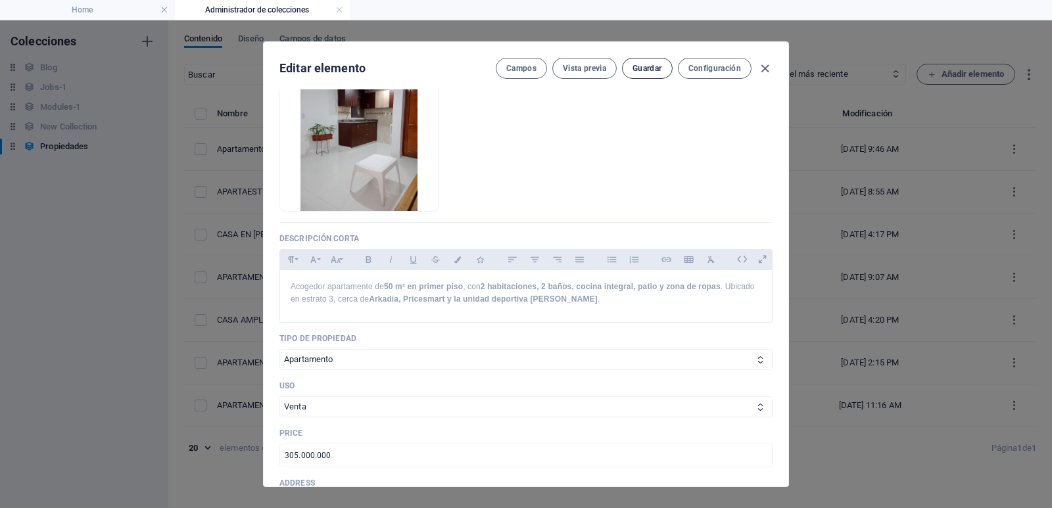
click at [643, 72] on span "Guardar" at bounding box center [647, 68] width 29 height 11
click at [762, 70] on icon "button" at bounding box center [765, 68] width 15 height 15
type input "apartamento-en-venta-en-la-[PERSON_NAME]-medellin-50-m-2-habitaciones-y-patio"
checkbox input "false"
type input "apartamento-en-venta-en-la-[PERSON_NAME]-medellin-50-m-2-habitaciones-y-patio"
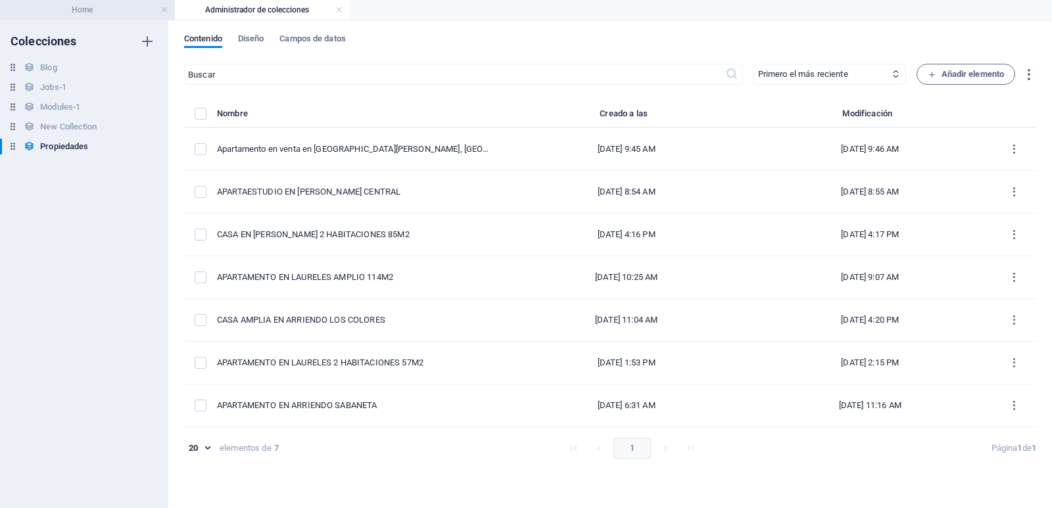
click at [104, 5] on h4 "Home" at bounding box center [87, 10] width 175 height 14
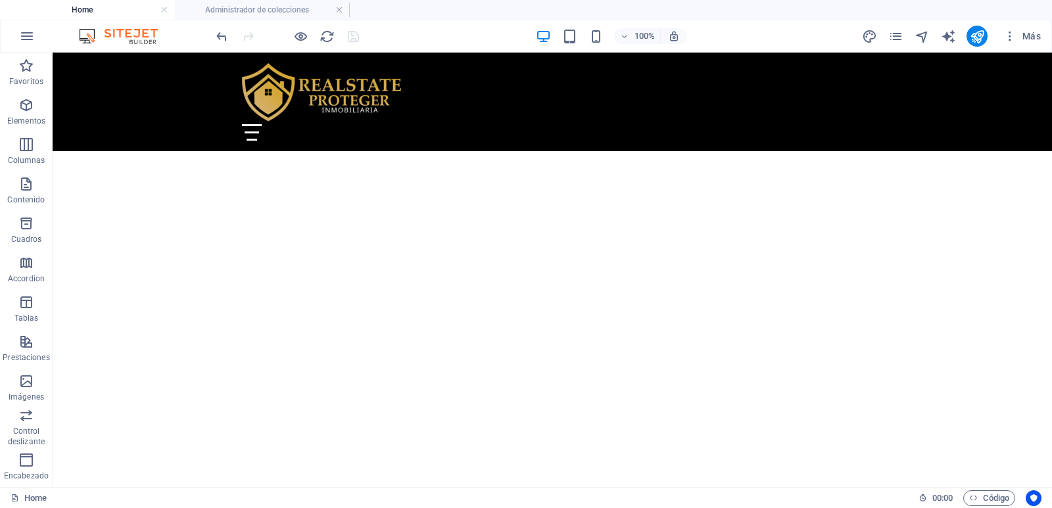
scroll to position [1283, 0]
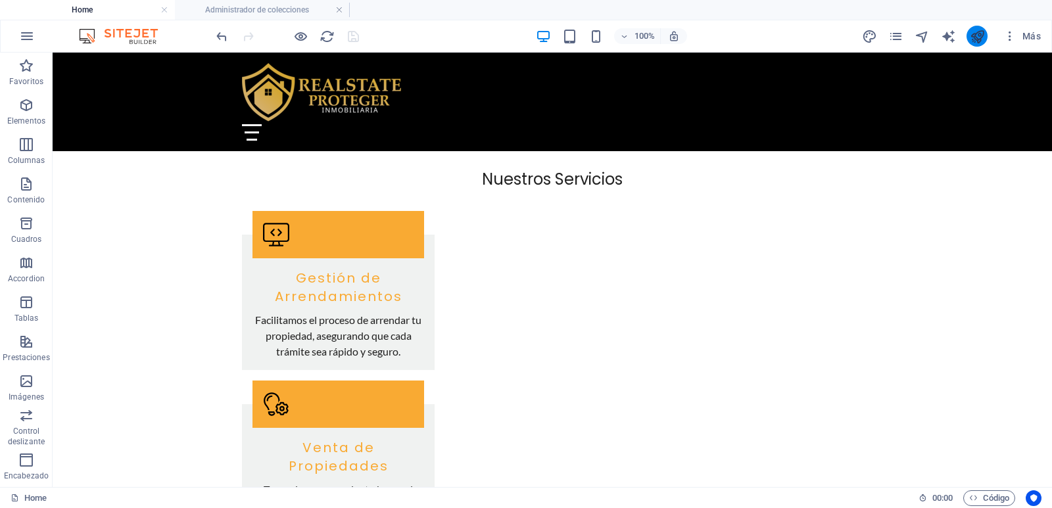
click at [968, 37] on button "publish" at bounding box center [977, 36] width 21 height 21
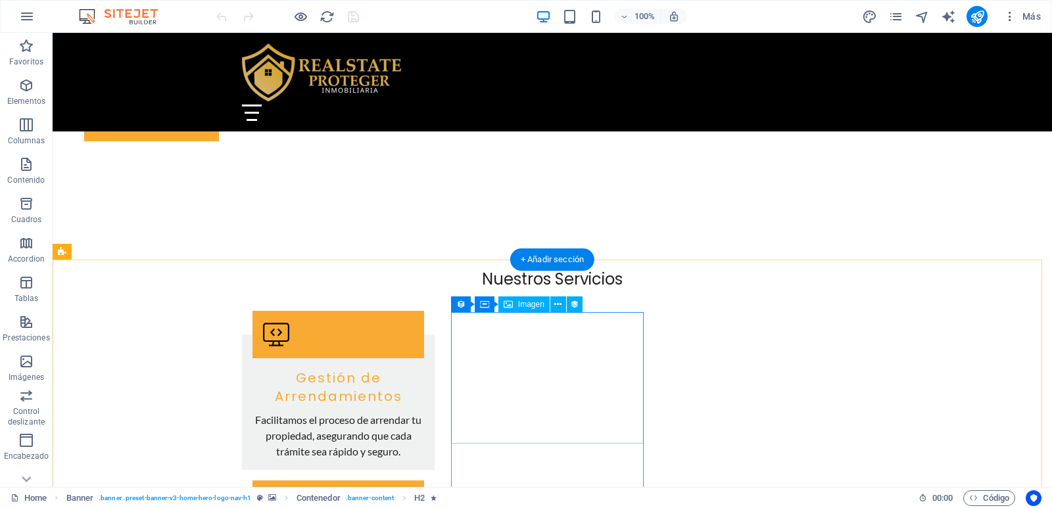
scroll to position [1184, 0]
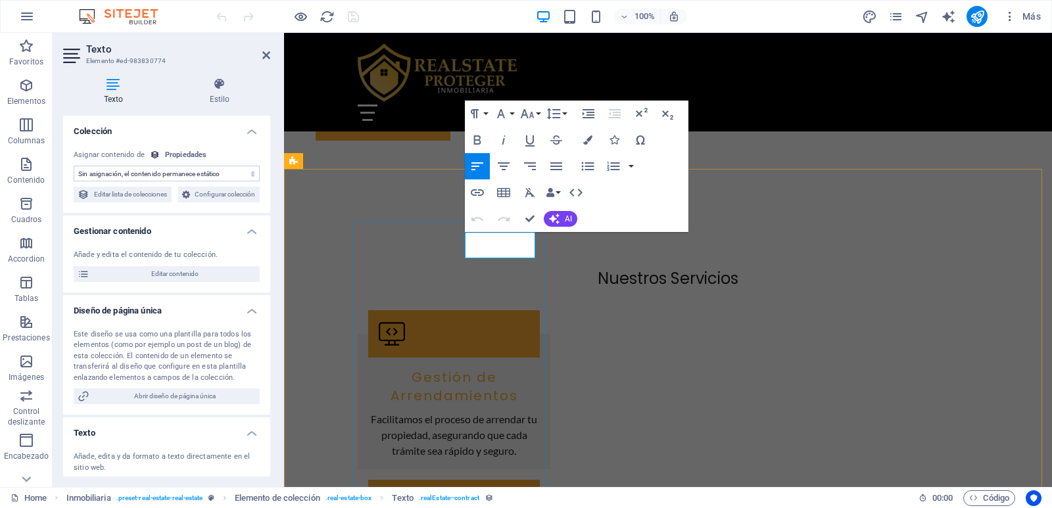
drag, startPoint x: 491, startPoint y: 243, endPoint x: 547, endPoint y: 239, distance: 56.0
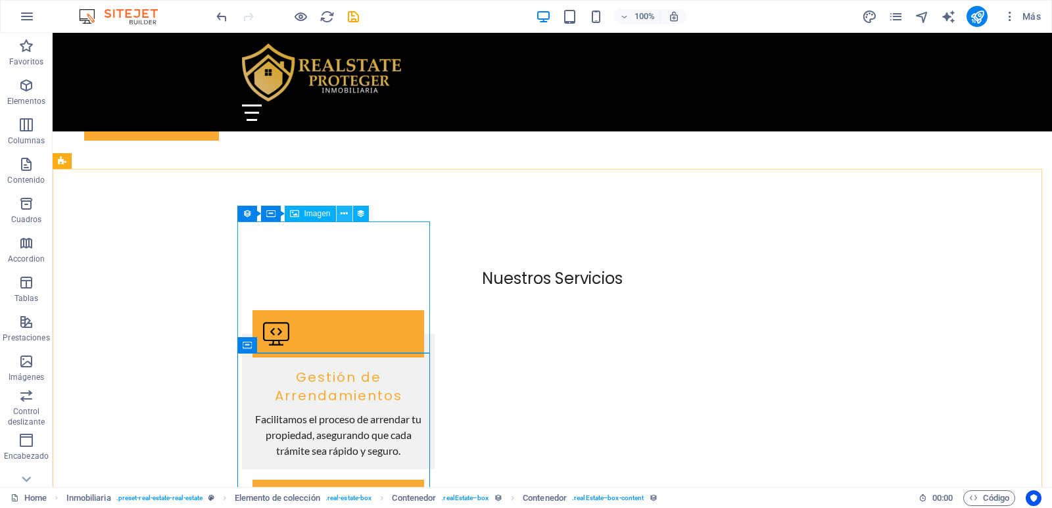
click at [340, 214] on button at bounding box center [345, 214] width 16 height 16
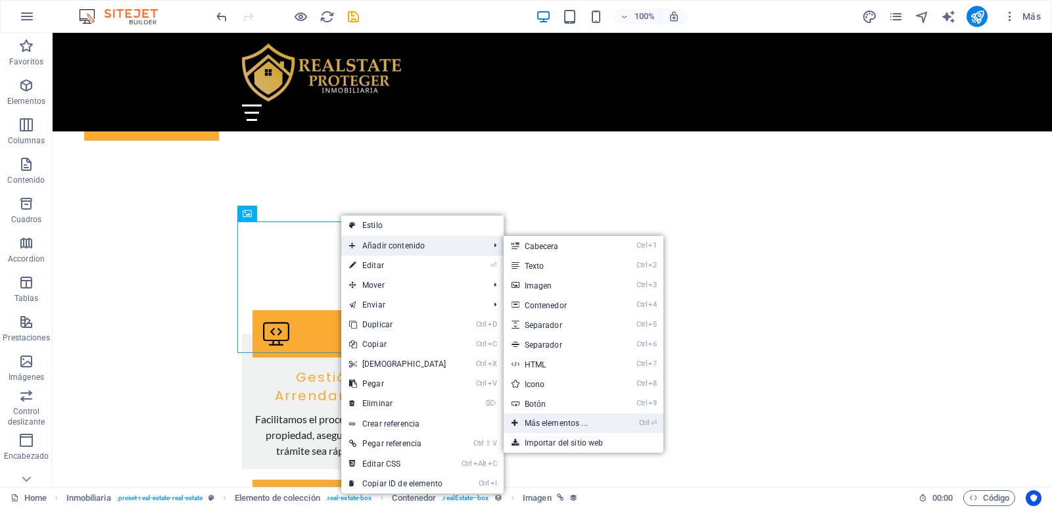
drag, startPoint x: 572, startPoint y: 424, endPoint x: 628, endPoint y: 370, distance: 77.7
click at [572, 424] on link "Ctrl ⏎ Más elementos ..." at bounding box center [559, 424] width 111 height 20
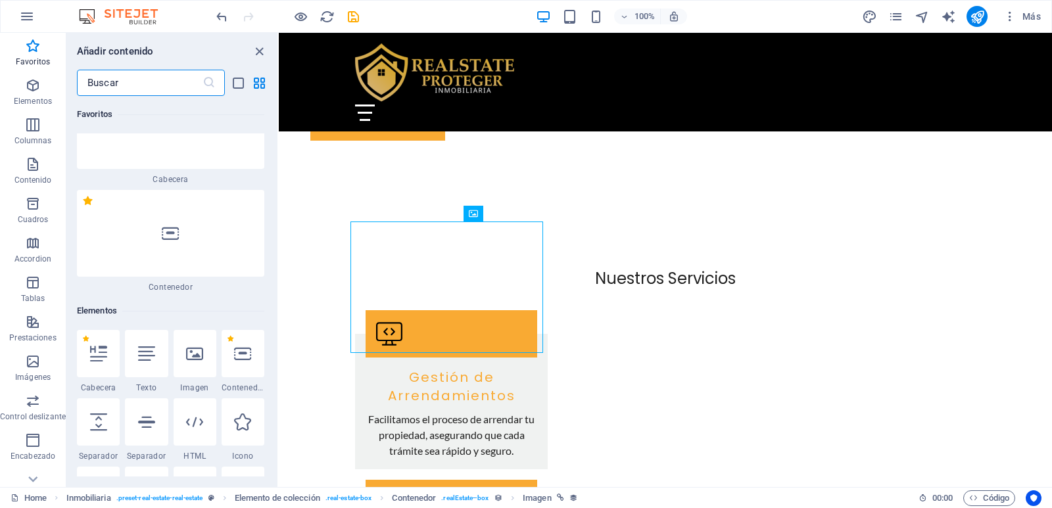
scroll to position [51, 0]
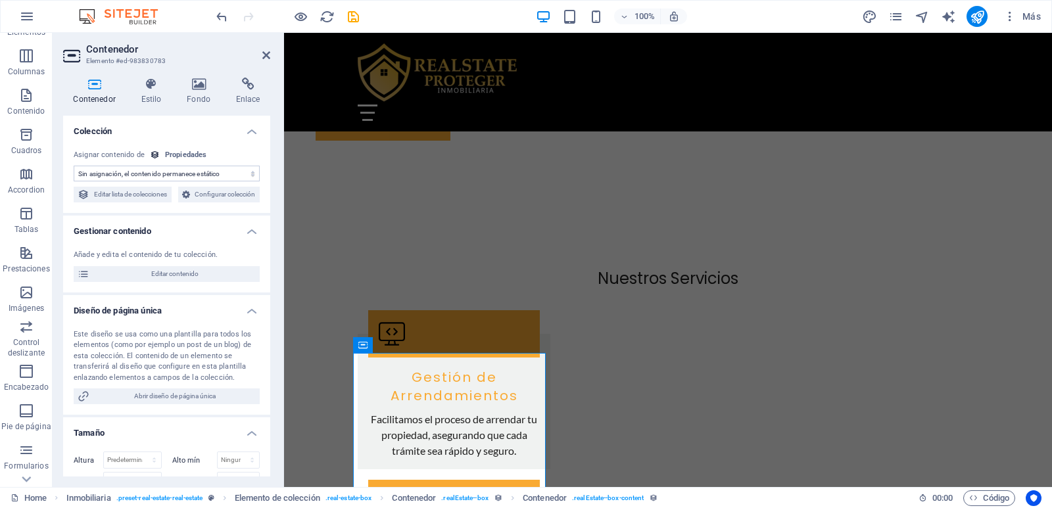
scroll to position [132, 0]
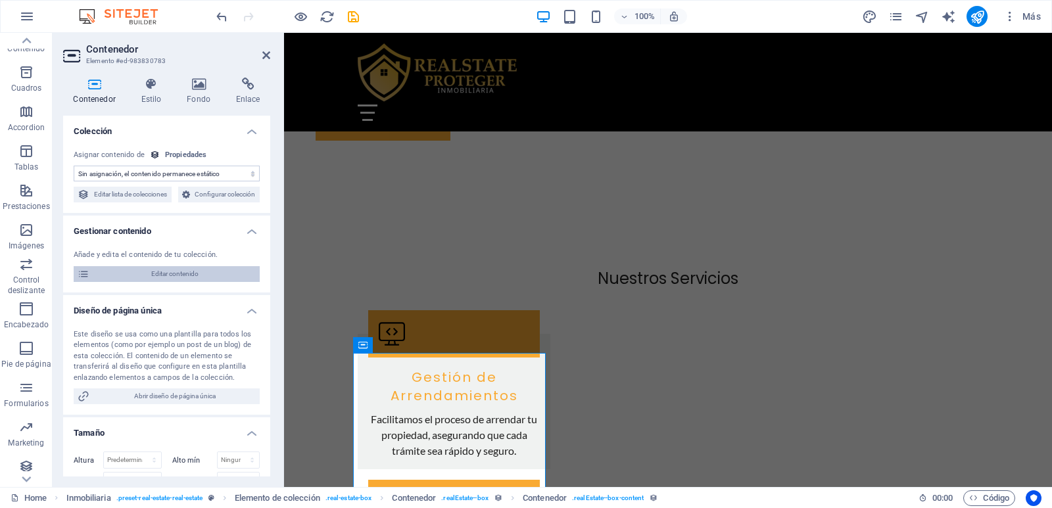
click at [185, 282] on span "Editar contenido" at bounding box center [174, 274] width 162 height 16
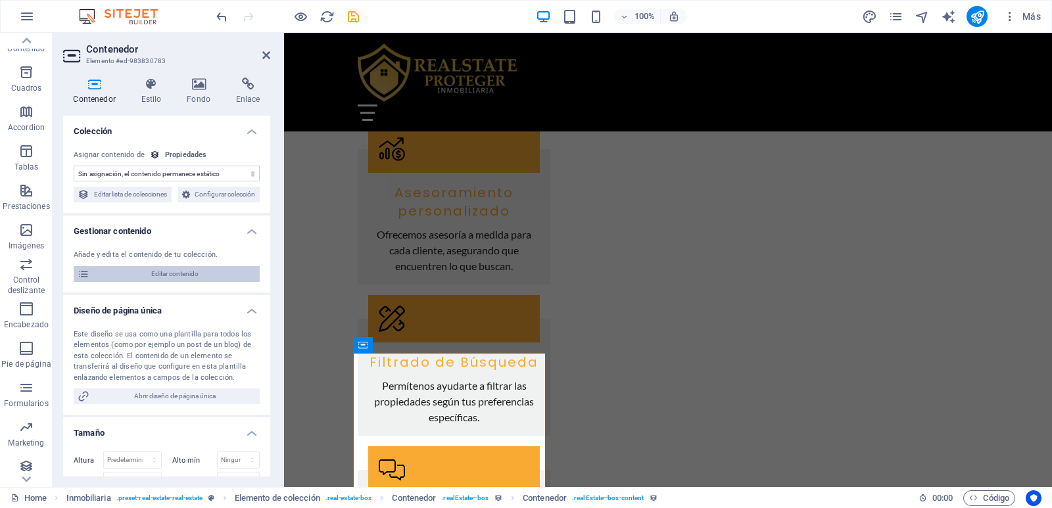
scroll to position [0, 0]
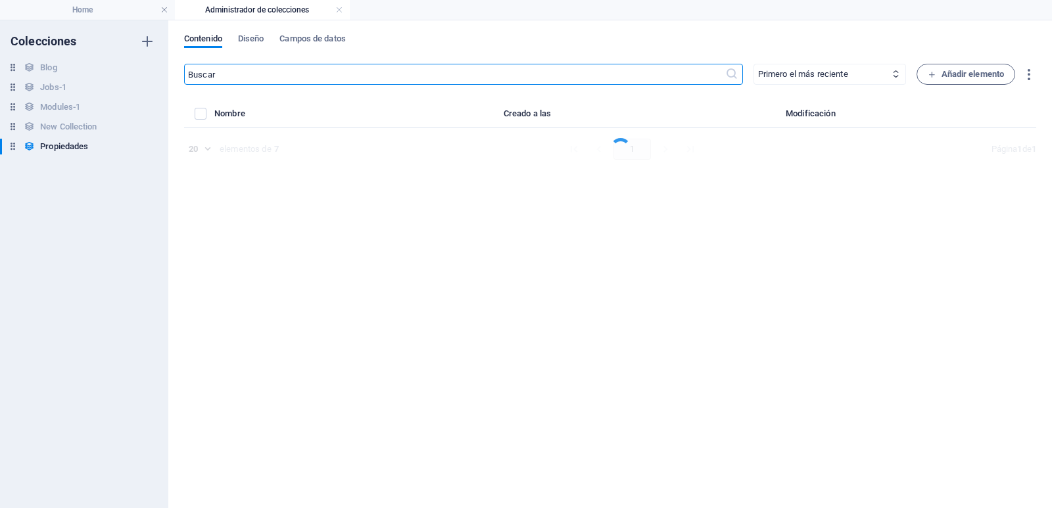
select select "[GEOGRAPHIC_DATA]"
select select "Apartamento"
select select "Venta"
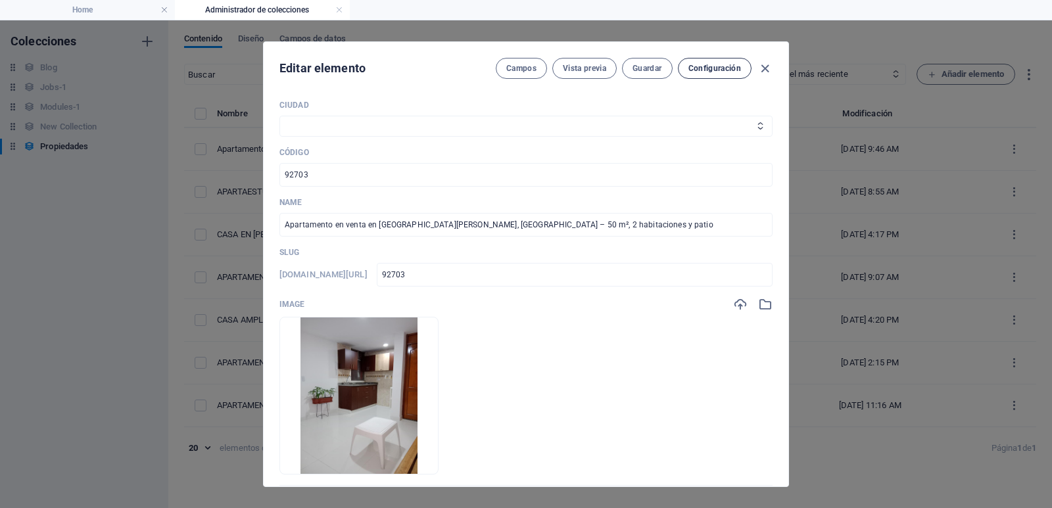
click at [705, 74] on button "Configuración" at bounding box center [715, 68] width 74 height 21
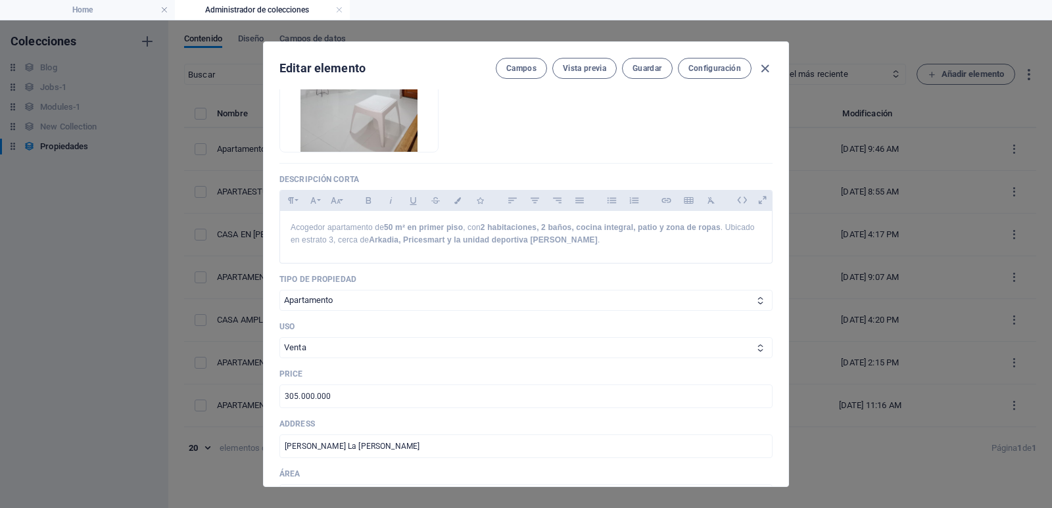
scroll to position [268, 0]
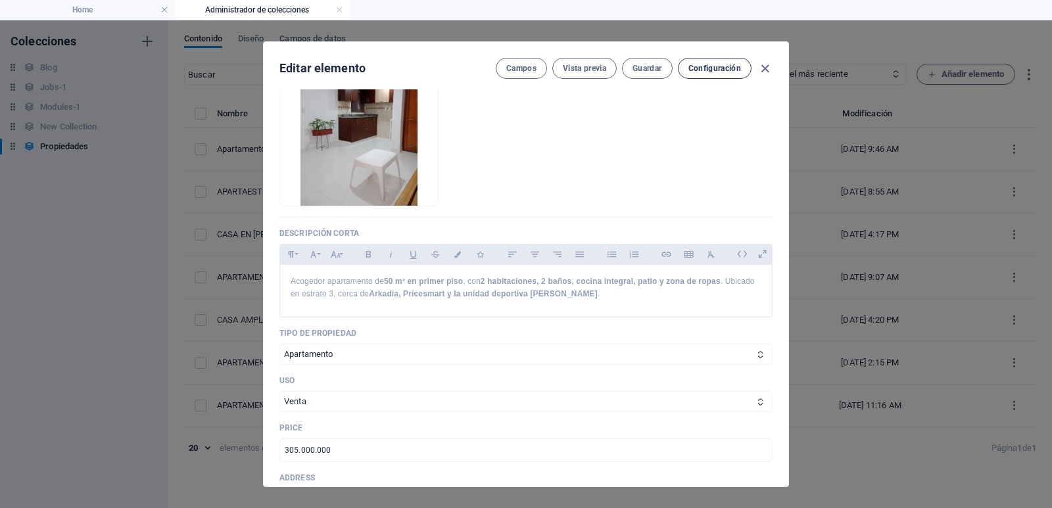
click at [716, 61] on button "Configuración" at bounding box center [715, 68] width 74 height 21
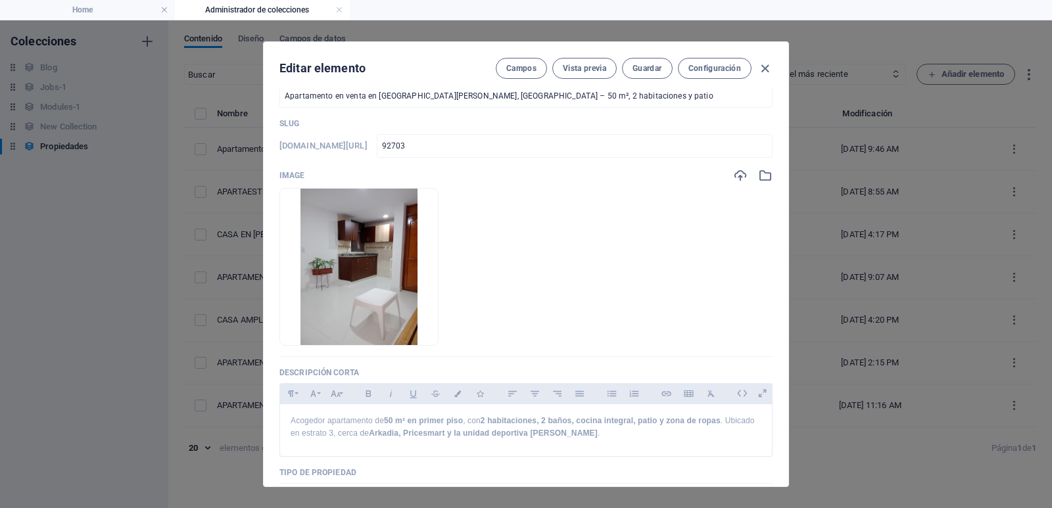
scroll to position [0, 0]
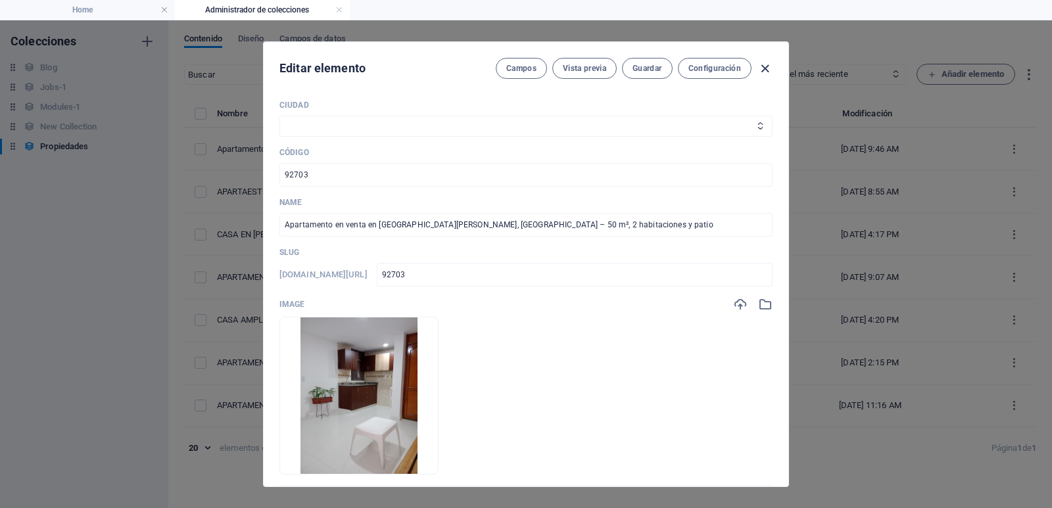
click at [760, 67] on icon "button" at bounding box center [765, 68] width 15 height 15
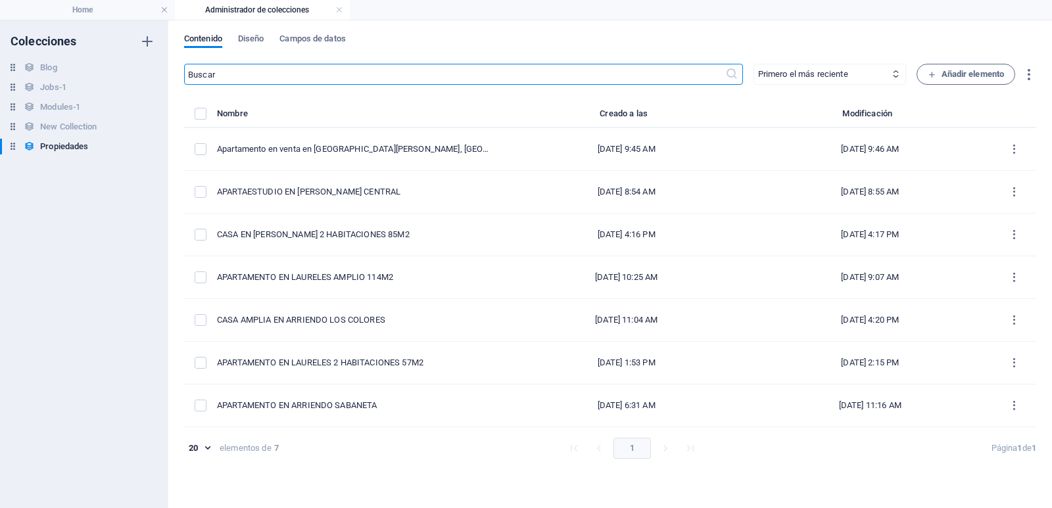
checkbox input "false"
type input "92703"
click at [72, 1] on li "Home" at bounding box center [87, 10] width 175 height 20
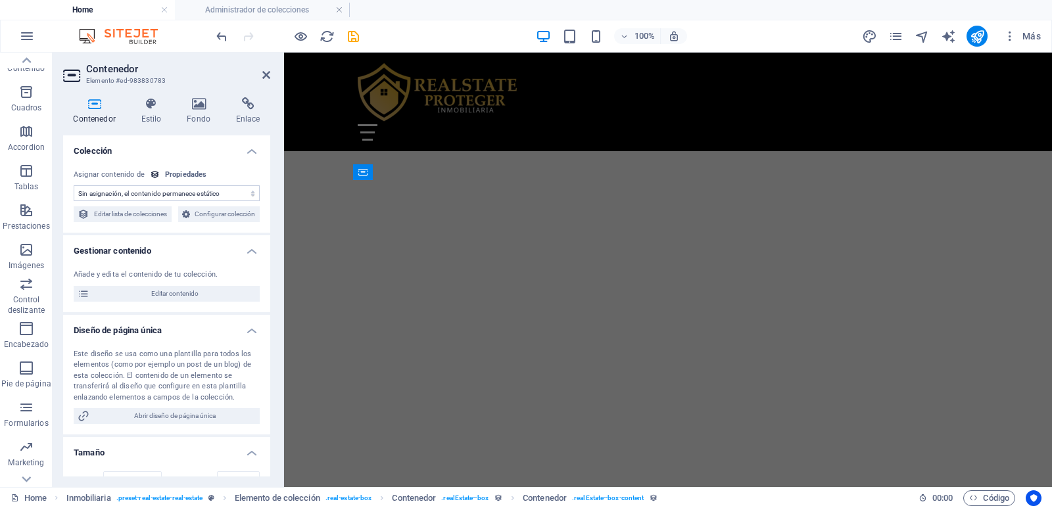
scroll to position [1217, 0]
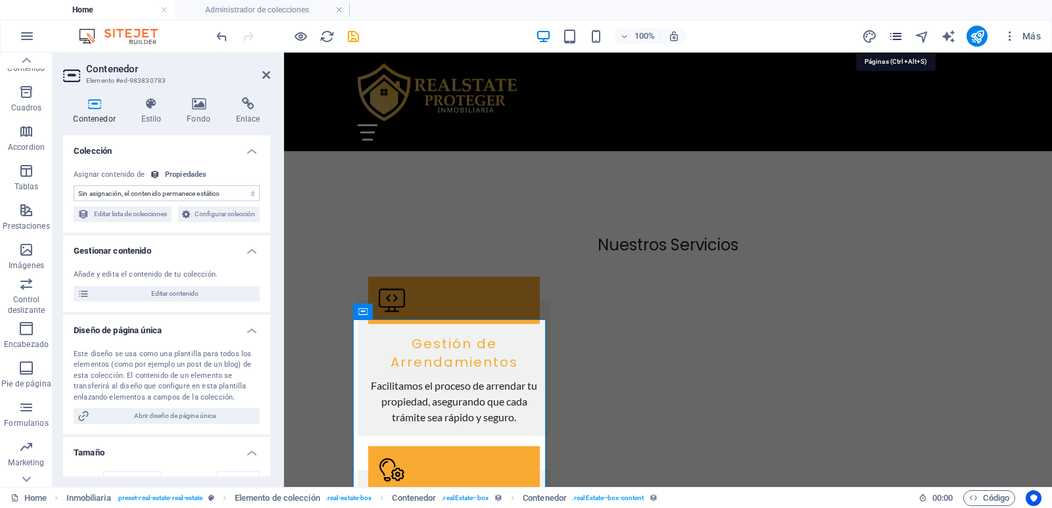
click at [902, 41] on icon "pages" at bounding box center [896, 36] width 15 height 15
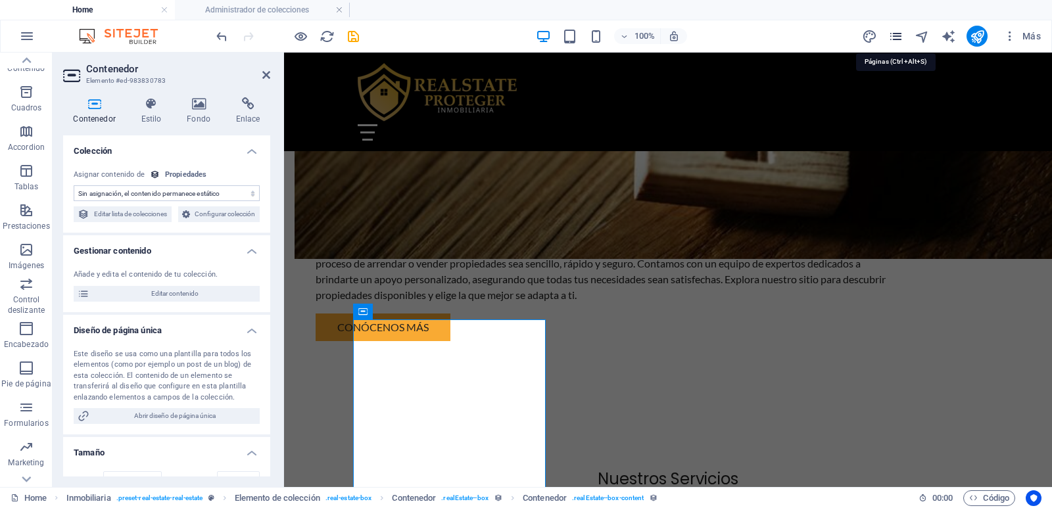
scroll to position [1452, 0]
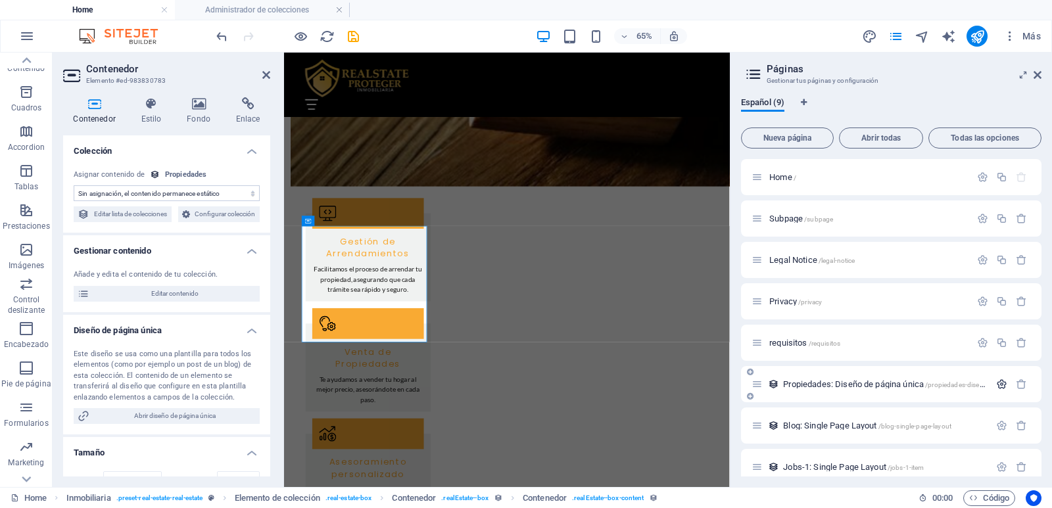
click at [996, 385] on icon "button" at bounding box center [1001, 384] width 11 height 11
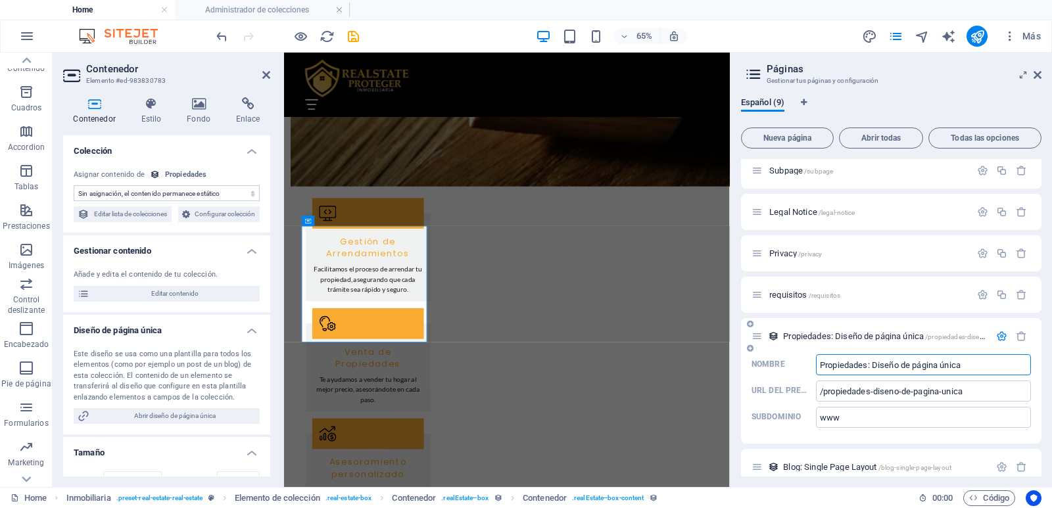
scroll to position [66, 0]
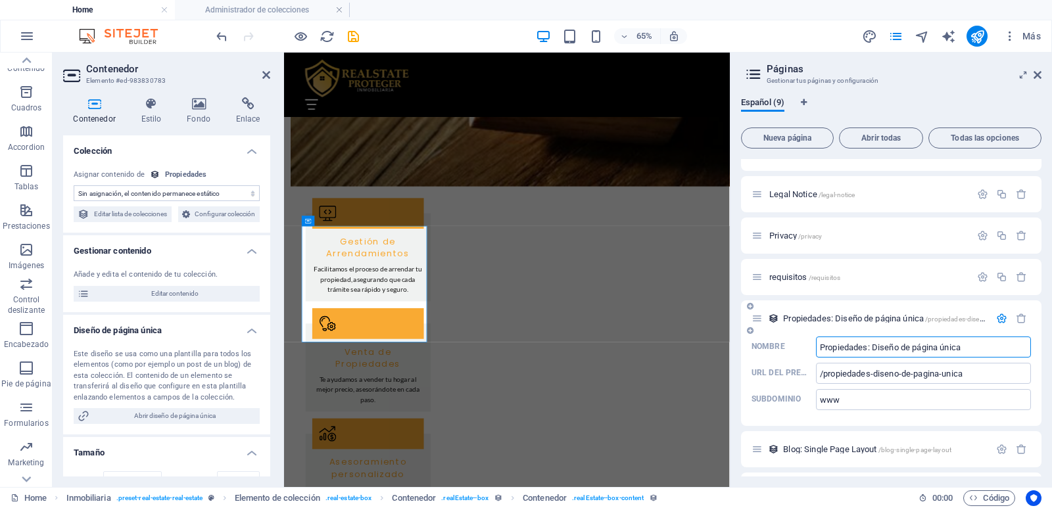
drag, startPoint x: 975, startPoint y: 346, endPoint x: 868, endPoint y: 345, distance: 107.9
click at [868, 345] on input "Propiedades: Diseño de página única" at bounding box center [923, 347] width 215 height 21
type input "Propiedades"
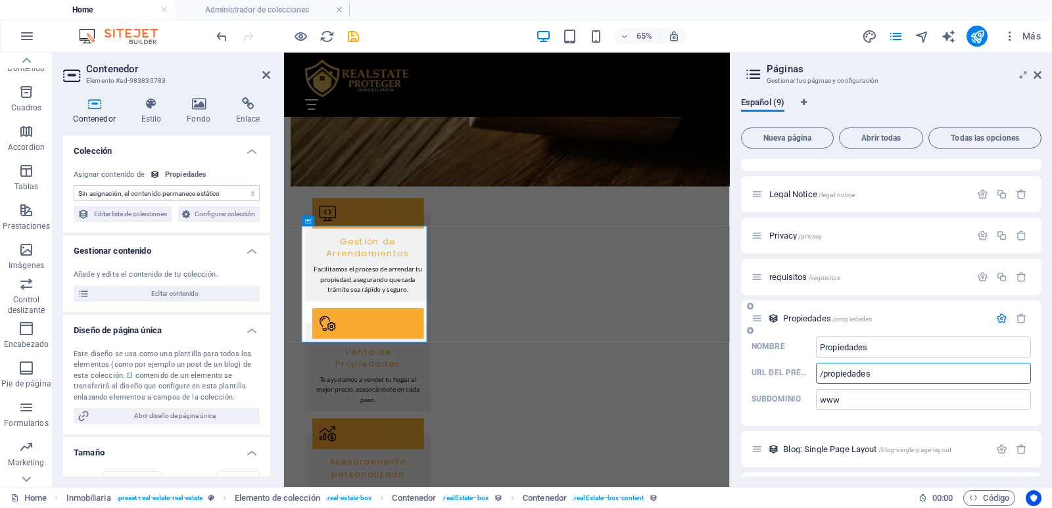
drag, startPoint x: 968, startPoint y: 380, endPoint x: 873, endPoint y: 374, distance: 94.2
click at [873, 374] on input "/propiedades" at bounding box center [923, 373] width 215 height 21
click at [825, 372] on input "/propiedades" at bounding box center [923, 373] width 215 height 21
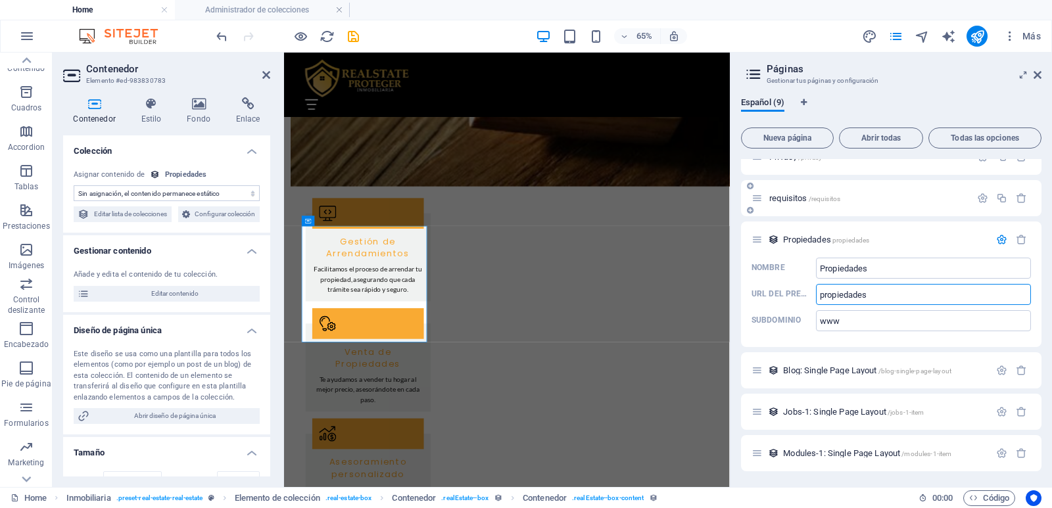
scroll to position [0, 0]
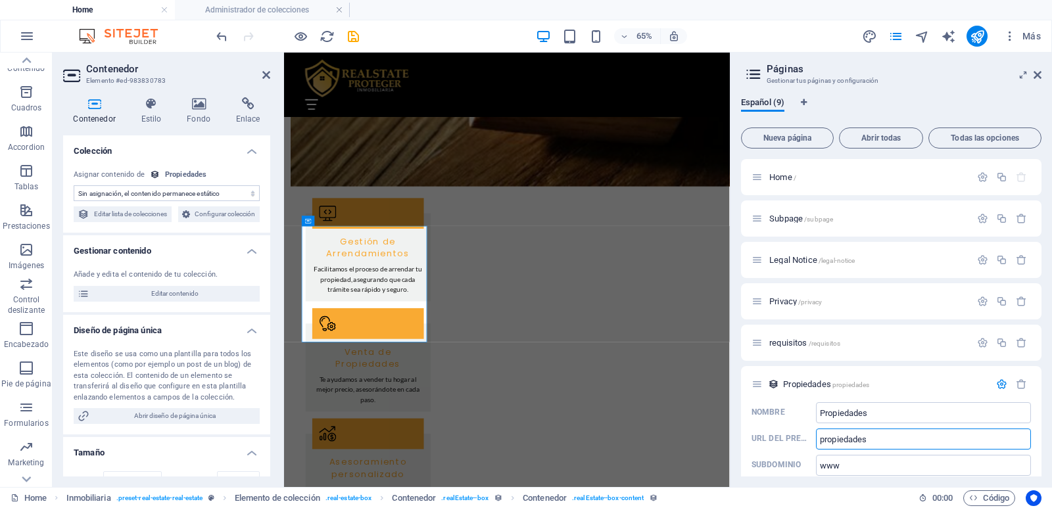
type input "propiedades"
click at [737, 362] on div "Español (9) Nueva página Abrir todas Todas las opciones Home / Subpage /subpage…" at bounding box center [892, 287] width 322 height 401
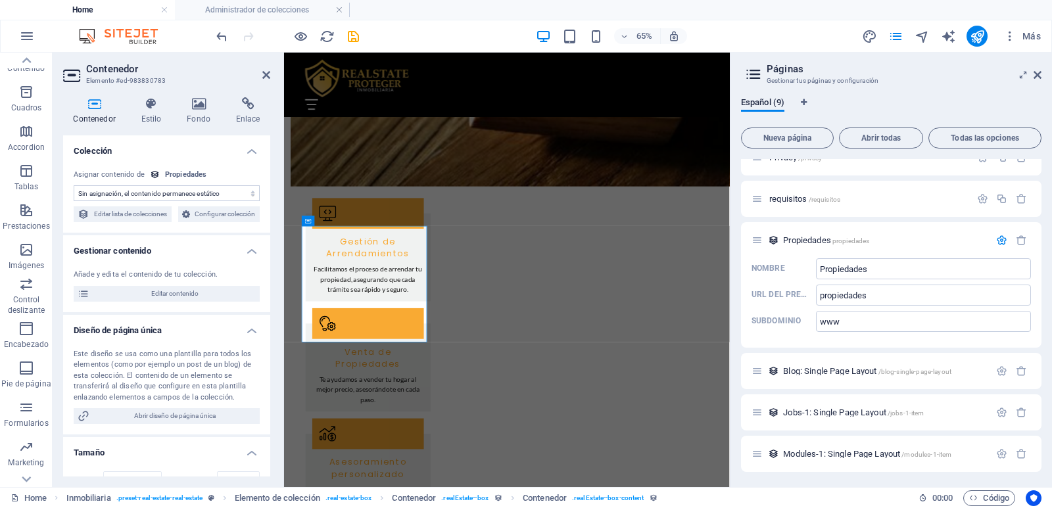
scroll to position [145, 0]
click at [1036, 72] on icon at bounding box center [1038, 75] width 8 height 11
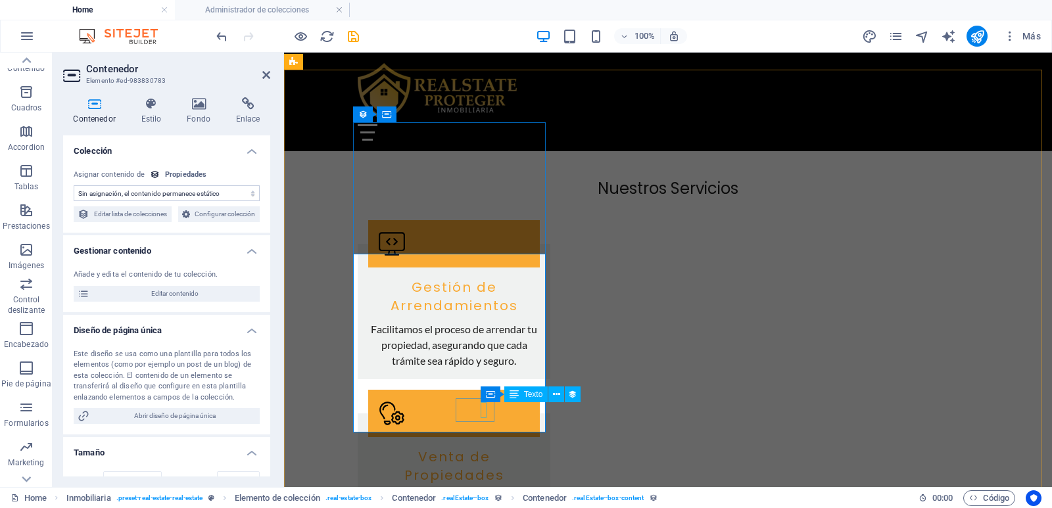
scroll to position [1283, 0]
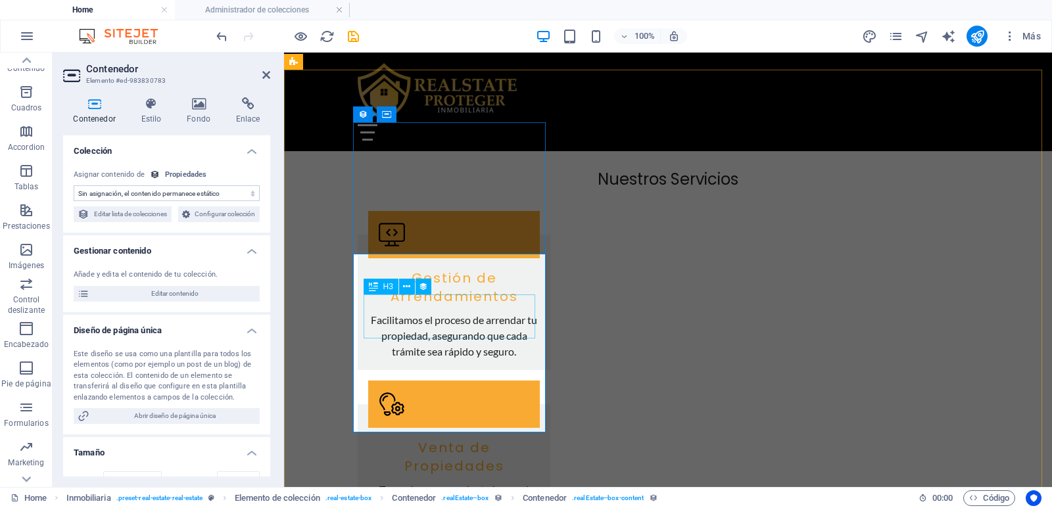
click at [388, 287] on span "H3" at bounding box center [388, 287] width 10 height 8
click at [404, 285] on icon at bounding box center [406, 287] width 7 height 14
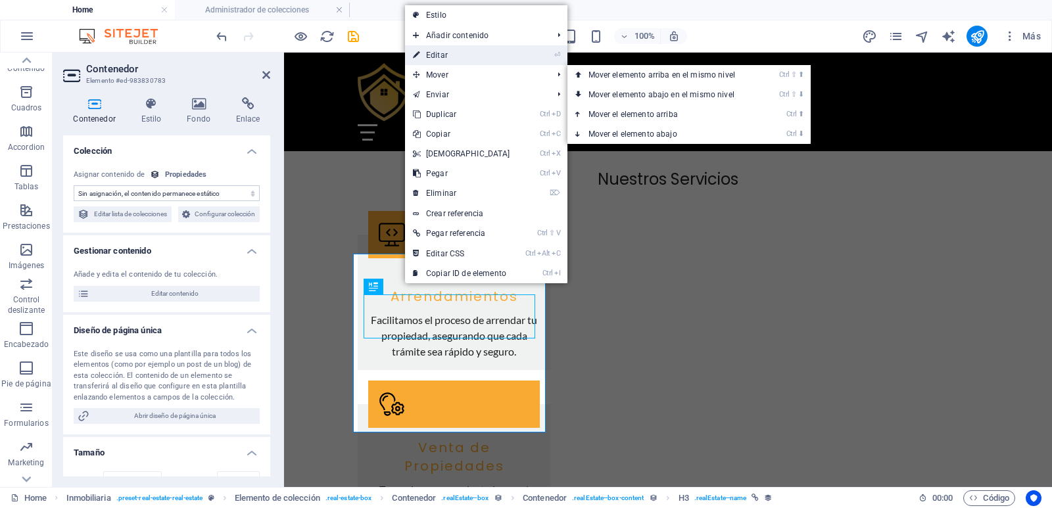
click at [490, 54] on link "⏎ Editar" at bounding box center [461, 55] width 113 height 20
select select "name"
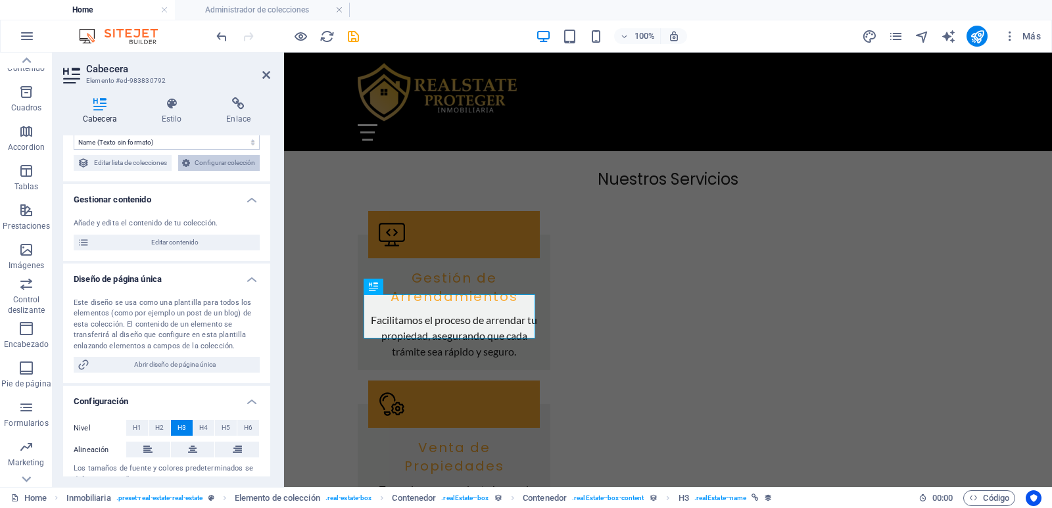
scroll to position [109, 0]
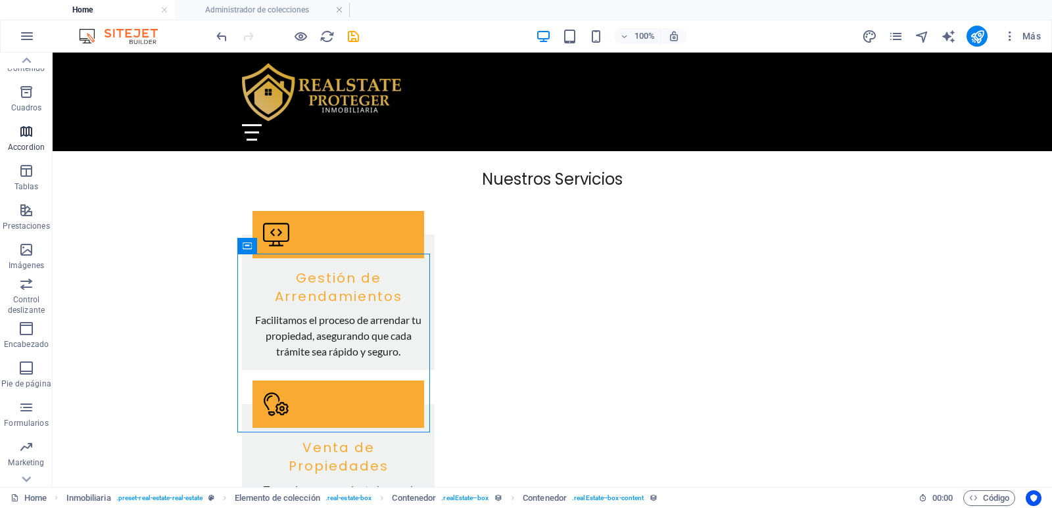
click at [34, 139] on icon "button" at bounding box center [26, 132] width 16 height 16
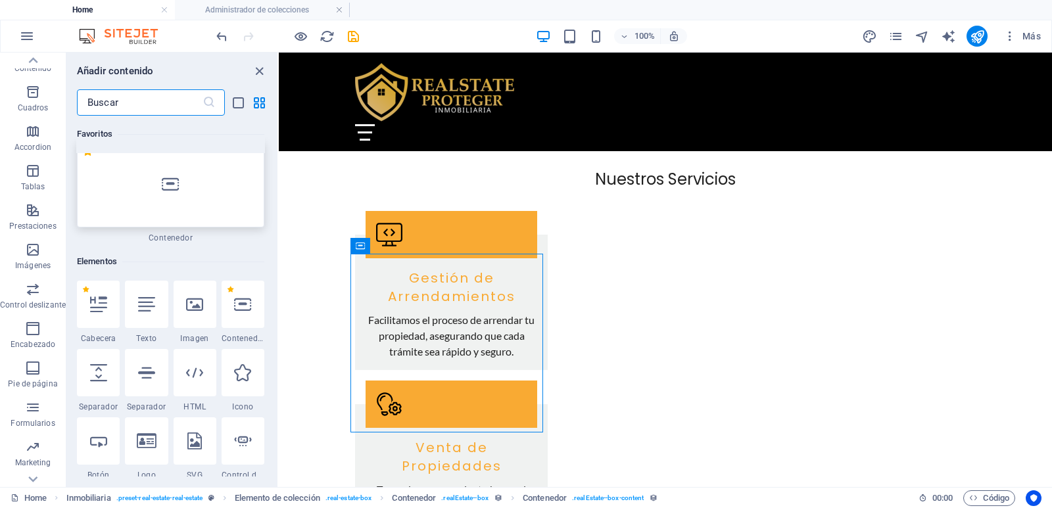
scroll to position [146, 0]
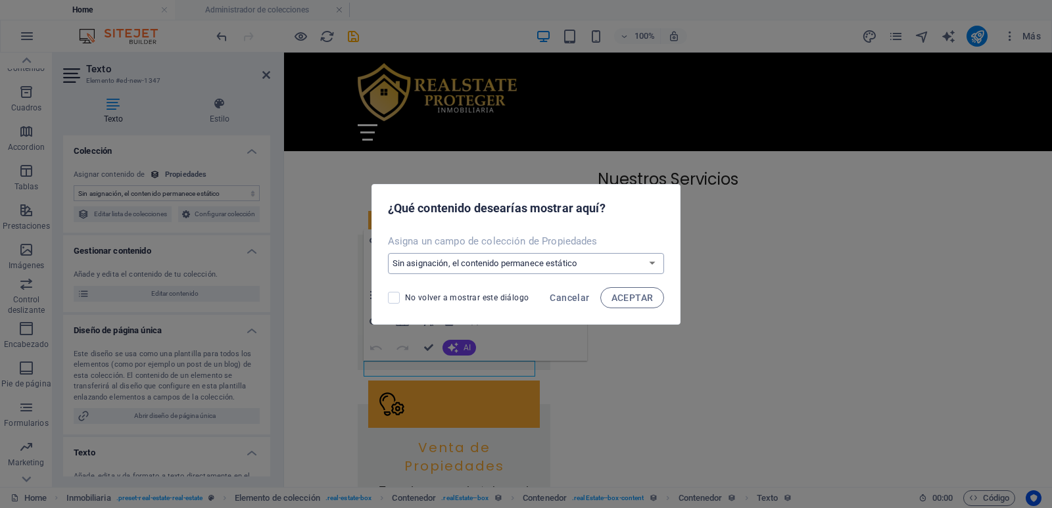
click at [542, 265] on select "Sin asignación, el contenido permanece estático Crear un campo nuevo Creado a l…" at bounding box center [526, 263] width 277 height 21
select select "contract"
click at [389, 253] on select "Sin asignación, el contenido permanece estático Crear un campo nuevo Creado a l…" at bounding box center [526, 263] width 277 height 21
click at [614, 299] on span "ACEPTAR" at bounding box center [633, 298] width 42 height 11
select select "contract"
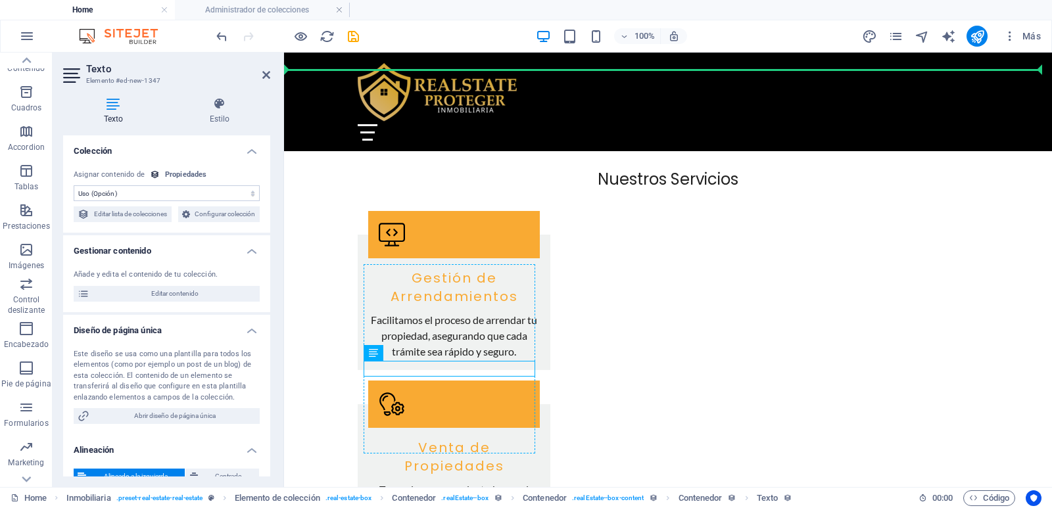
drag, startPoint x: 470, startPoint y: 369, endPoint x: 437, endPoint y: 360, distance: 34.6
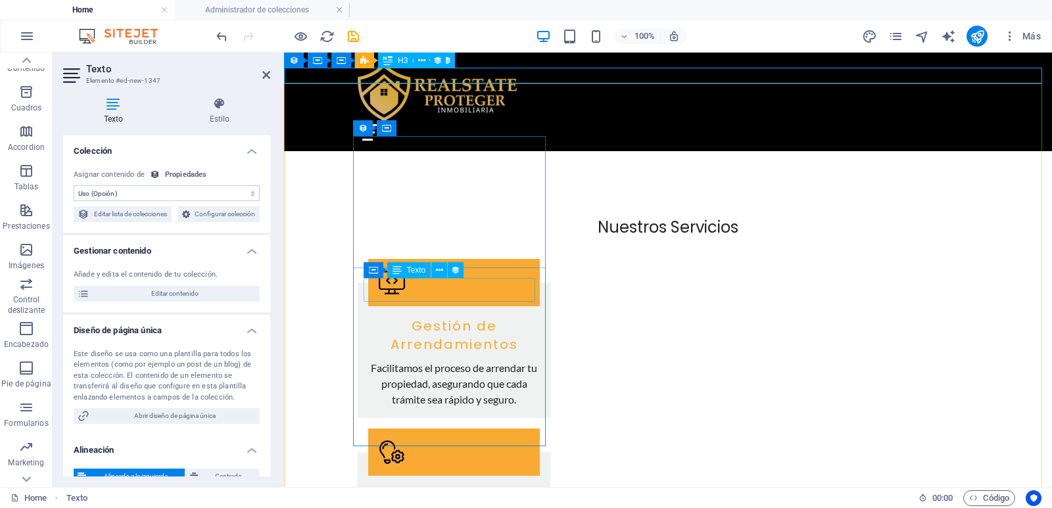
scroll to position [1217, 0]
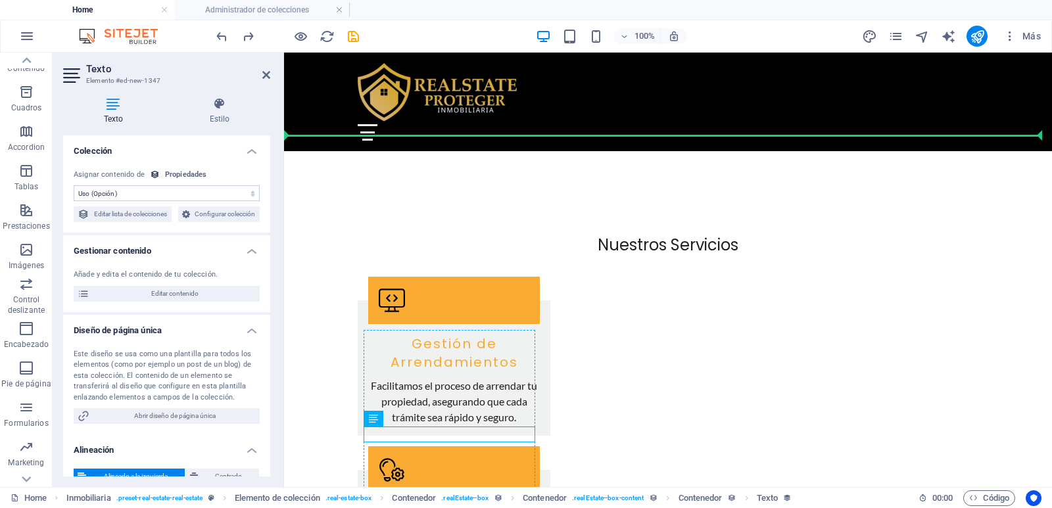
drag, startPoint x: 393, startPoint y: 435, endPoint x: 397, endPoint y: 356, distance: 79.7
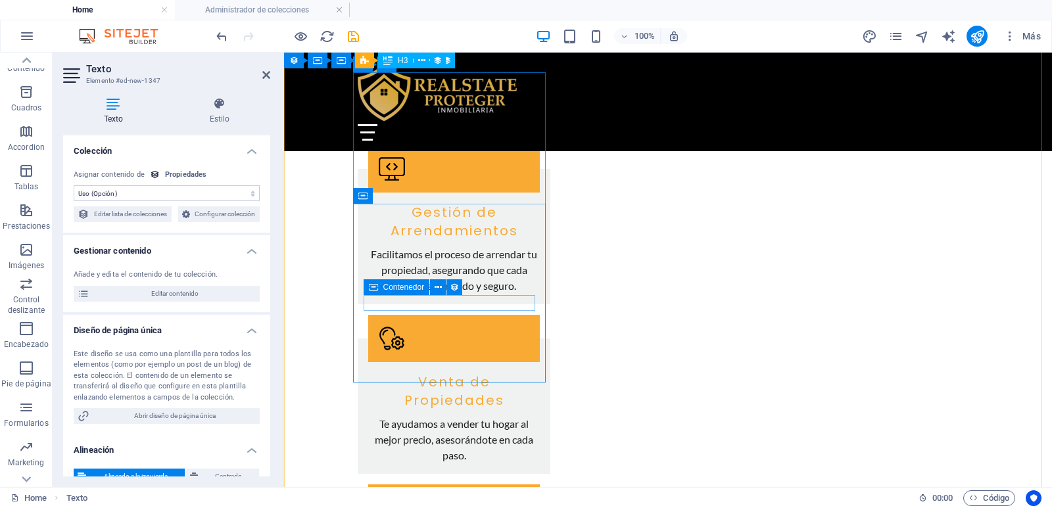
scroll to position [1333, 0]
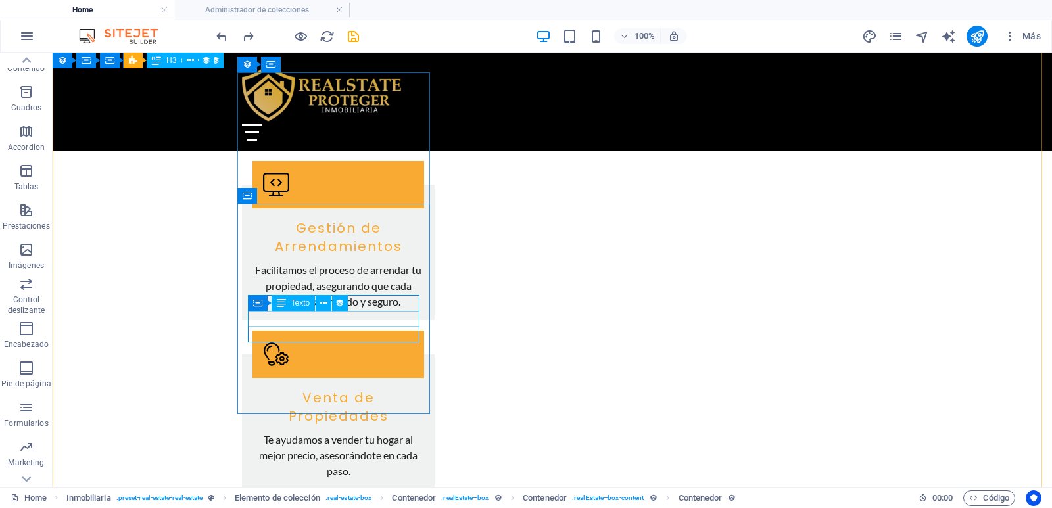
click at [328, 305] on button at bounding box center [324, 303] width 16 height 16
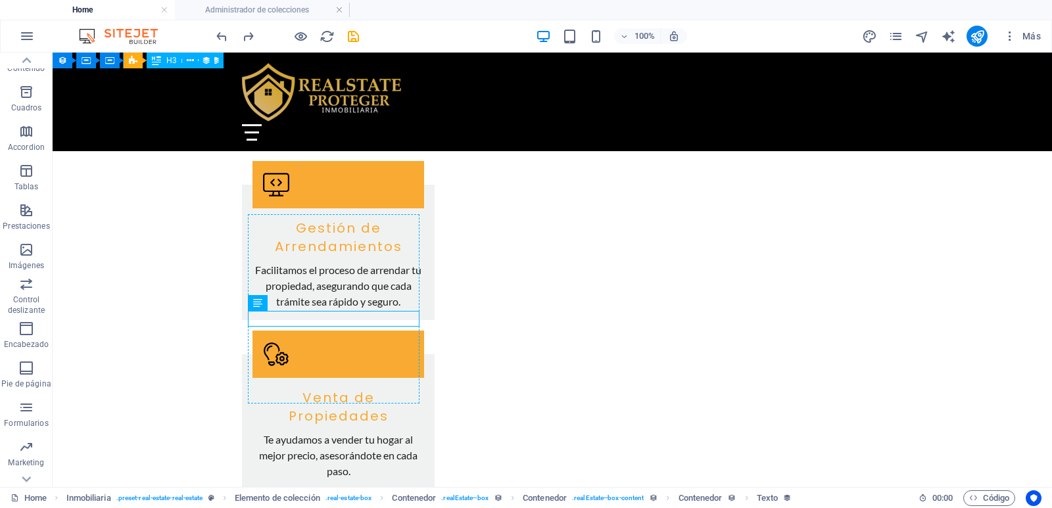
drag, startPoint x: 268, startPoint y: 319, endPoint x: 290, endPoint y: 285, distance: 40.3
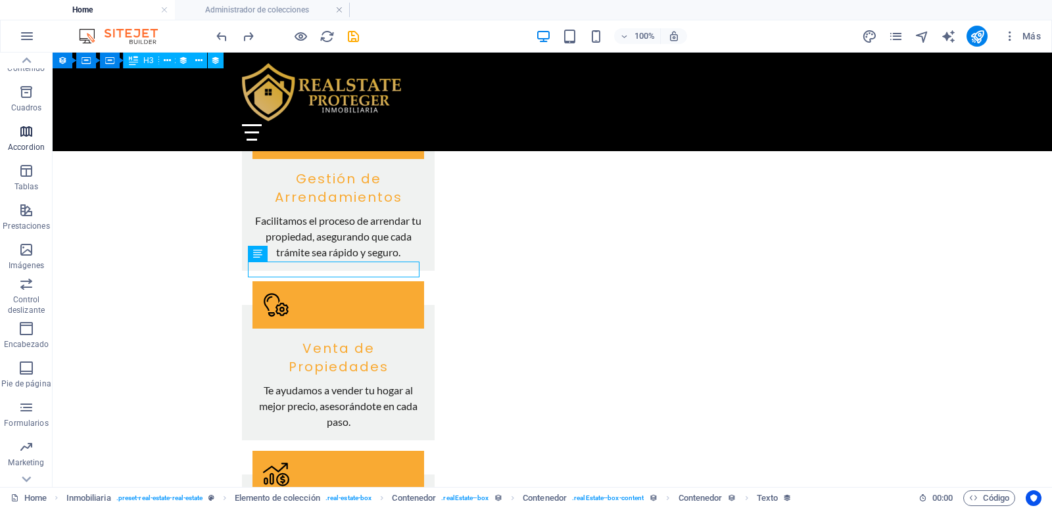
scroll to position [0, 0]
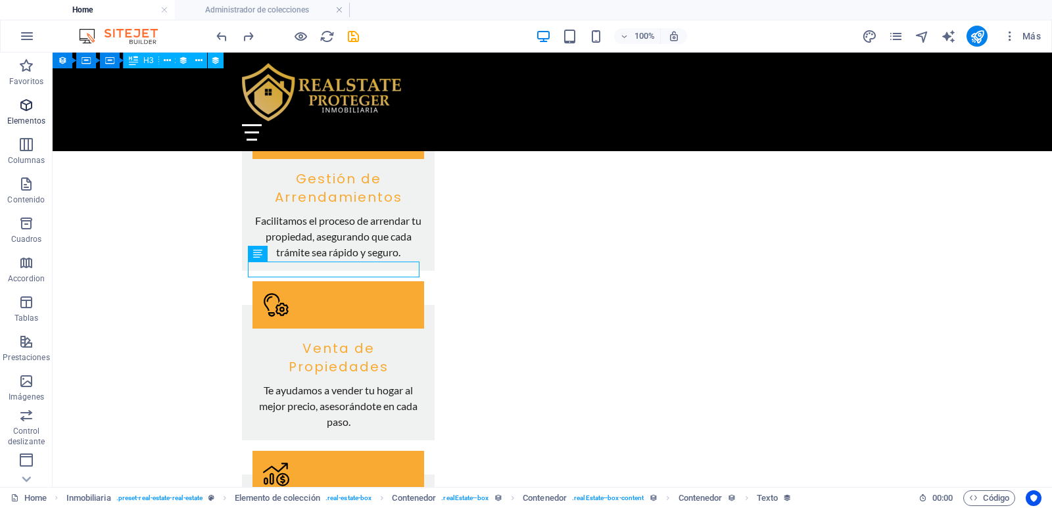
click at [36, 106] on span "Elementos" at bounding box center [26, 113] width 53 height 32
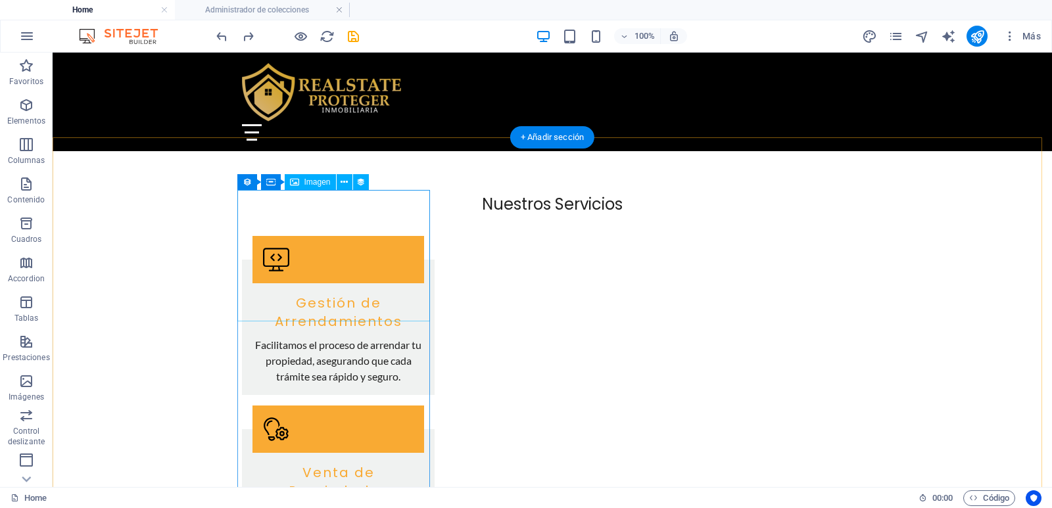
scroll to position [1281, 0]
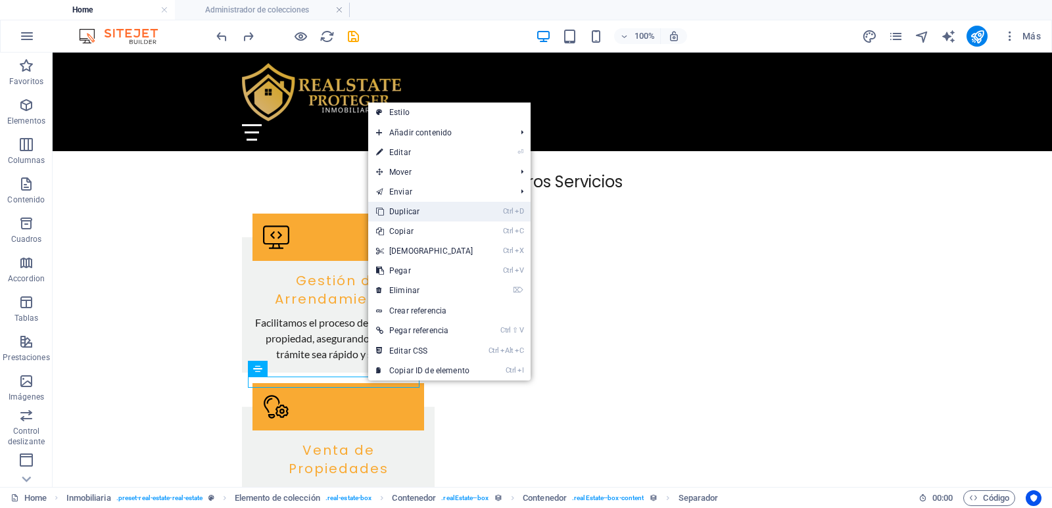
click at [405, 210] on link "Ctrl D Duplicar" at bounding box center [424, 212] width 113 height 20
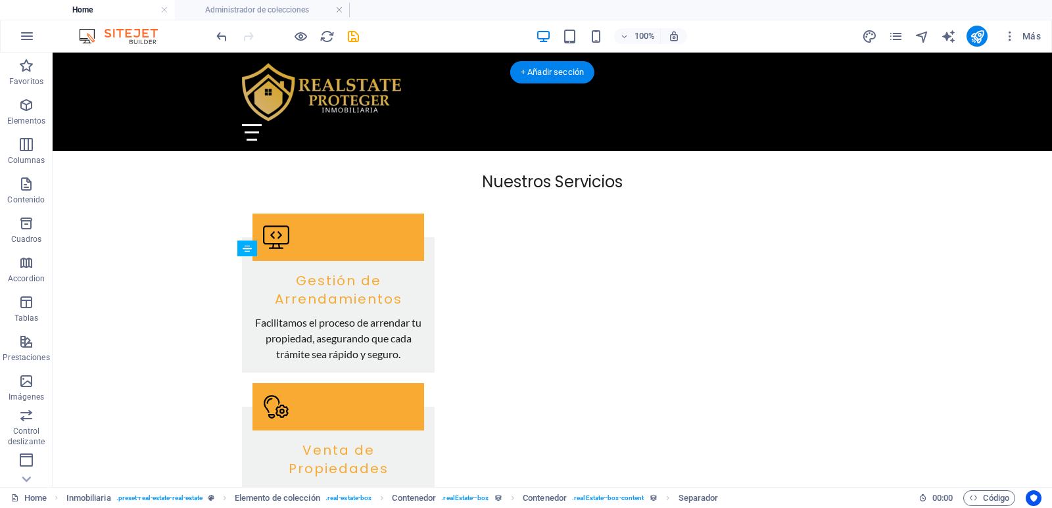
drag, startPoint x: 344, startPoint y: 393, endPoint x: 336, endPoint y: 269, distance: 123.9
drag, startPoint x: 345, startPoint y: 271, endPoint x: 343, endPoint y: 295, distance: 23.7
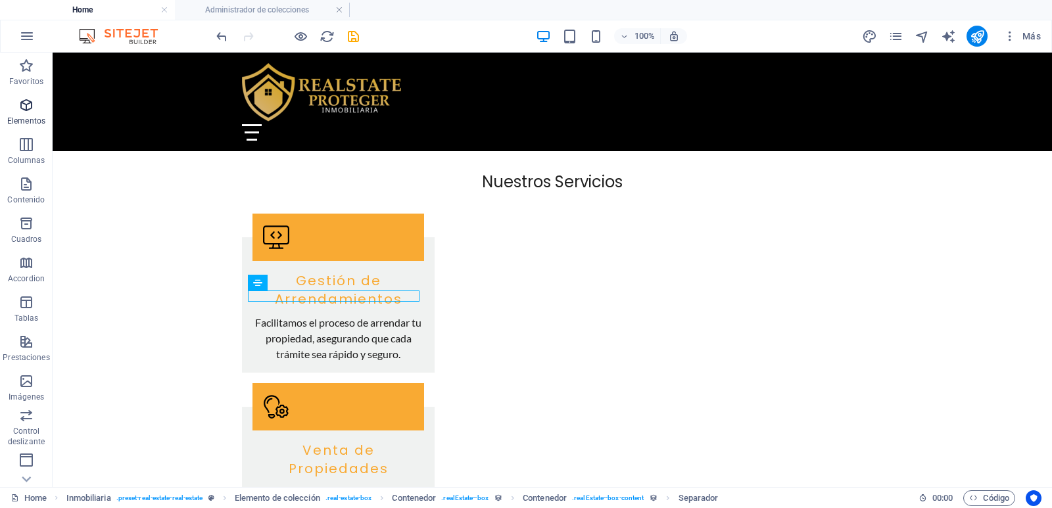
click at [23, 105] on icon "button" at bounding box center [26, 105] width 16 height 16
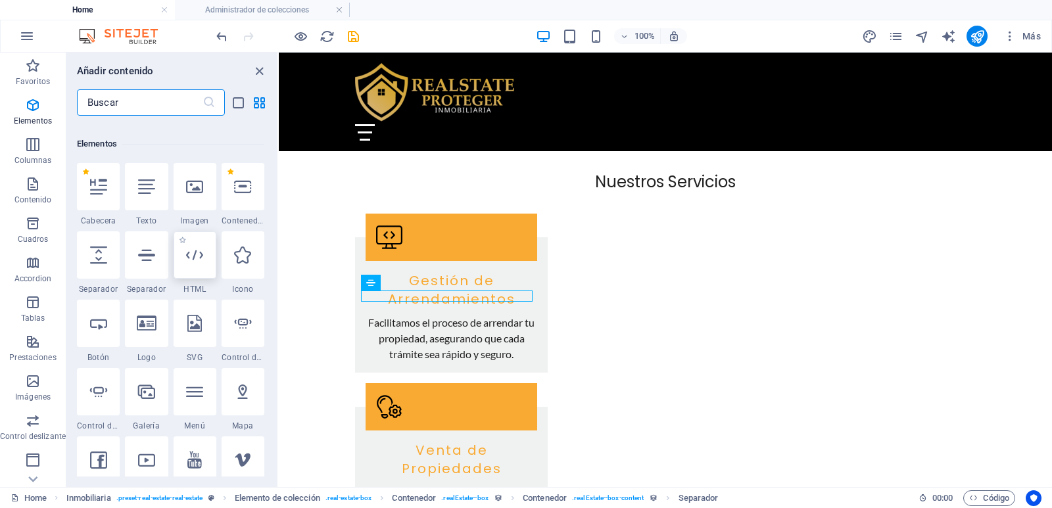
scroll to position [248, 0]
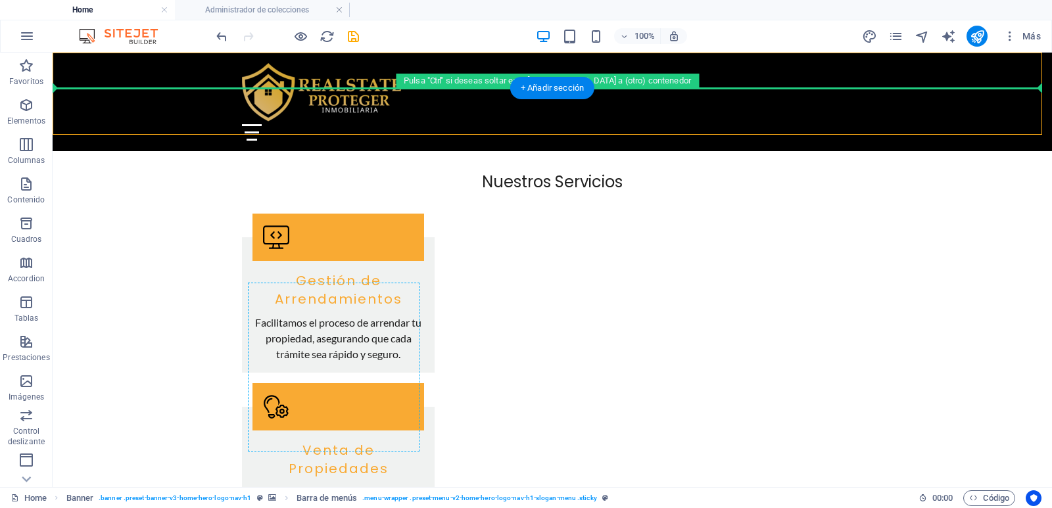
drag, startPoint x: 510, startPoint y: 78, endPoint x: 305, endPoint y: 285, distance: 292.1
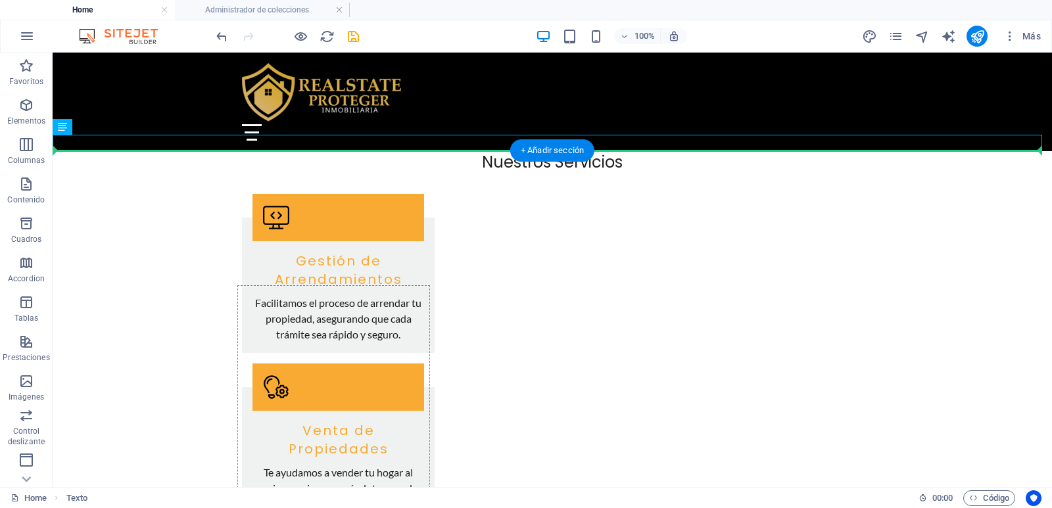
scroll to position [1281, 0]
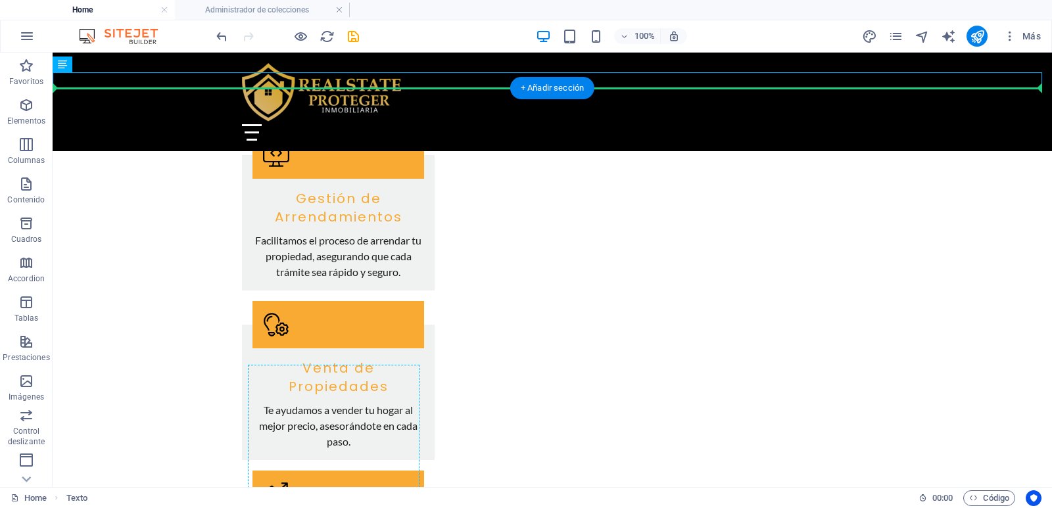
drag, startPoint x: 191, startPoint y: 279, endPoint x: 322, endPoint y: 391, distance: 172.7
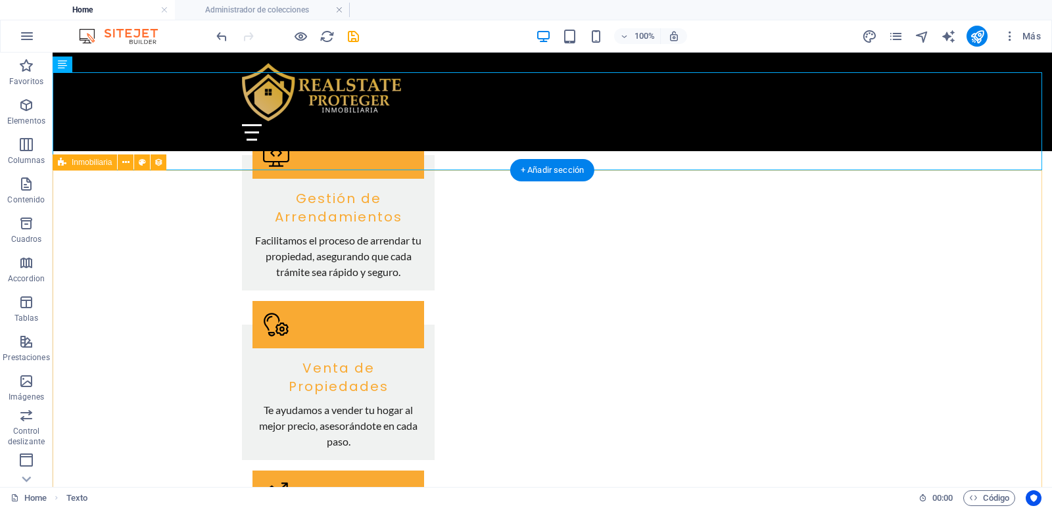
scroll to position [1149, 0]
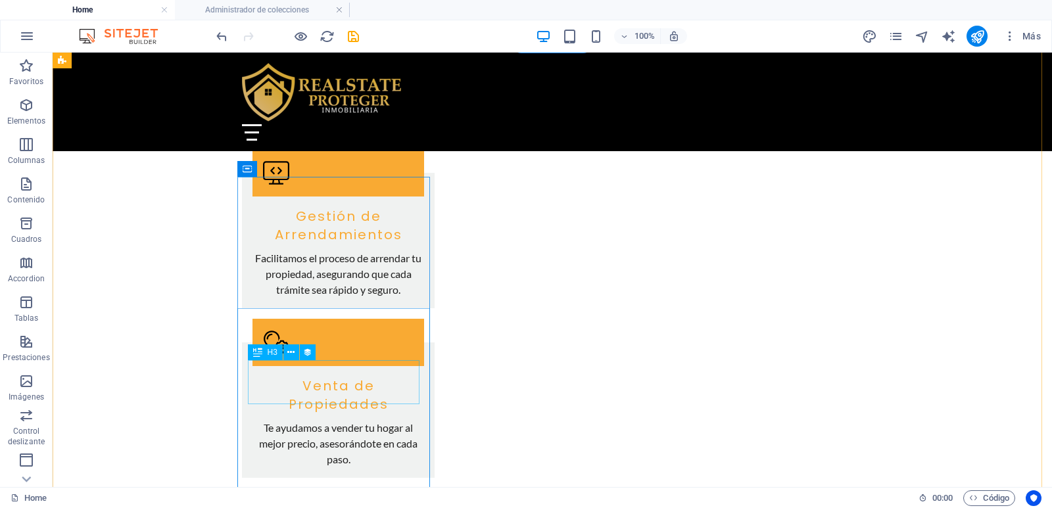
scroll to position [1346, 0]
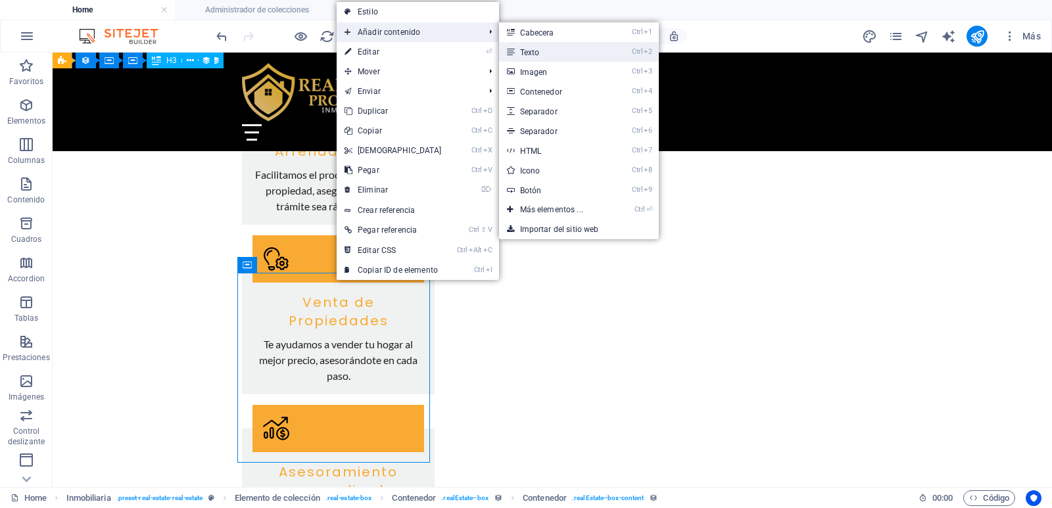
click at [561, 47] on link "Ctrl 2 Texto" at bounding box center [554, 52] width 111 height 20
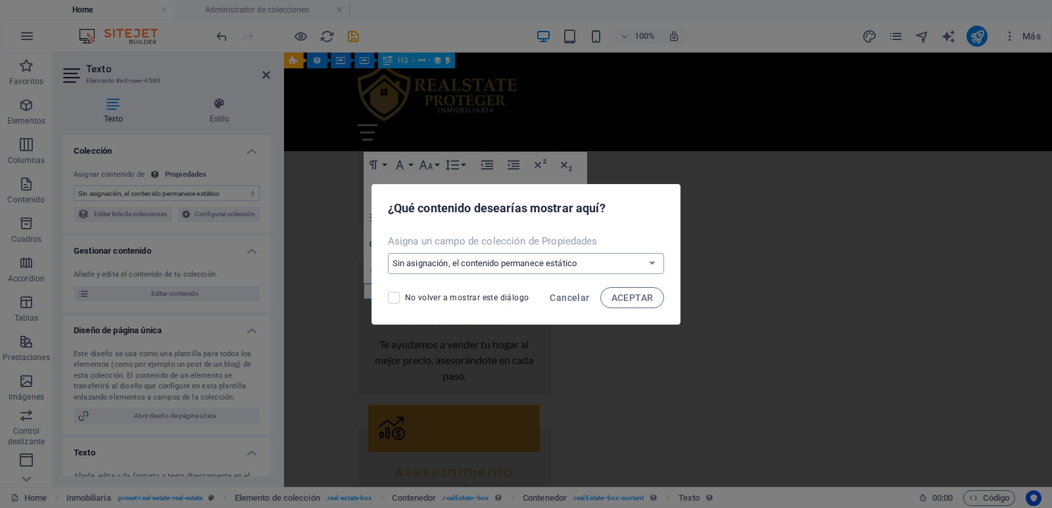
click at [530, 260] on select "Sin asignación, el contenido permanece estático Crear un campo nuevo Creado a l…" at bounding box center [526, 263] width 277 height 21
select select "codigo"
click at [389, 253] on select "Sin asignación, el contenido permanece estático Crear un campo nuevo Creado a l…" at bounding box center [526, 263] width 277 height 21
click at [624, 297] on span "ACEPTAR" at bounding box center [633, 298] width 42 height 11
select select "codigo"
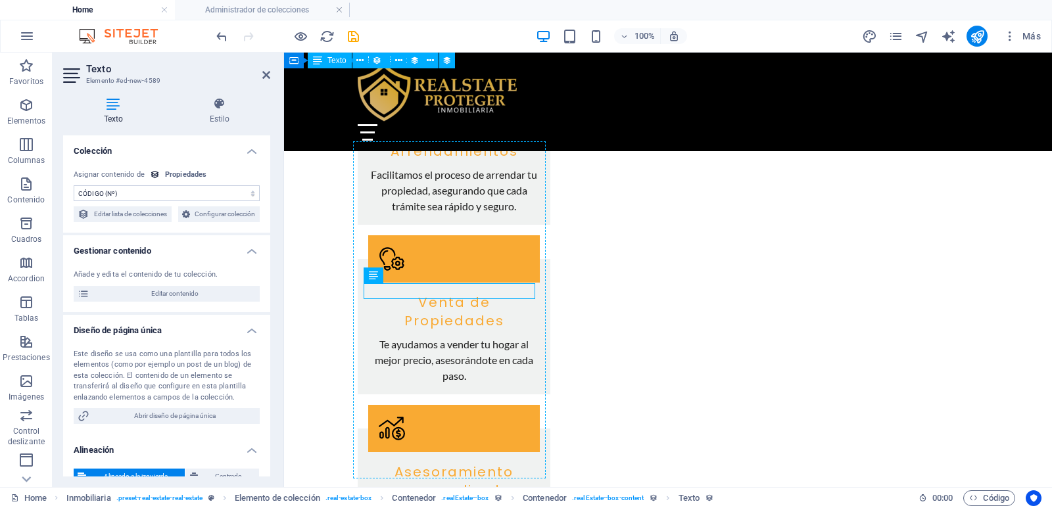
drag, startPoint x: 514, startPoint y: 287, endPoint x: 509, endPoint y: 282, distance: 7.9
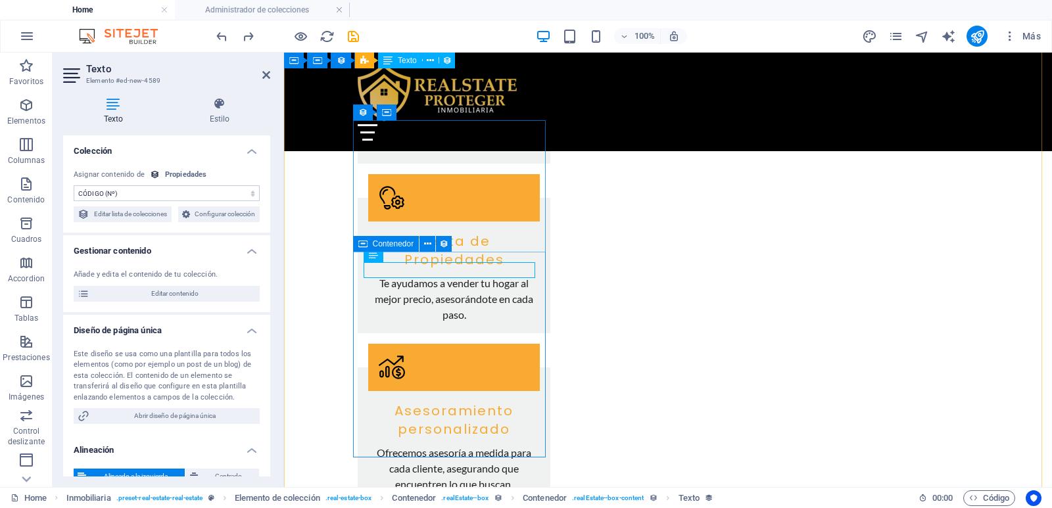
scroll to position [1478, 0]
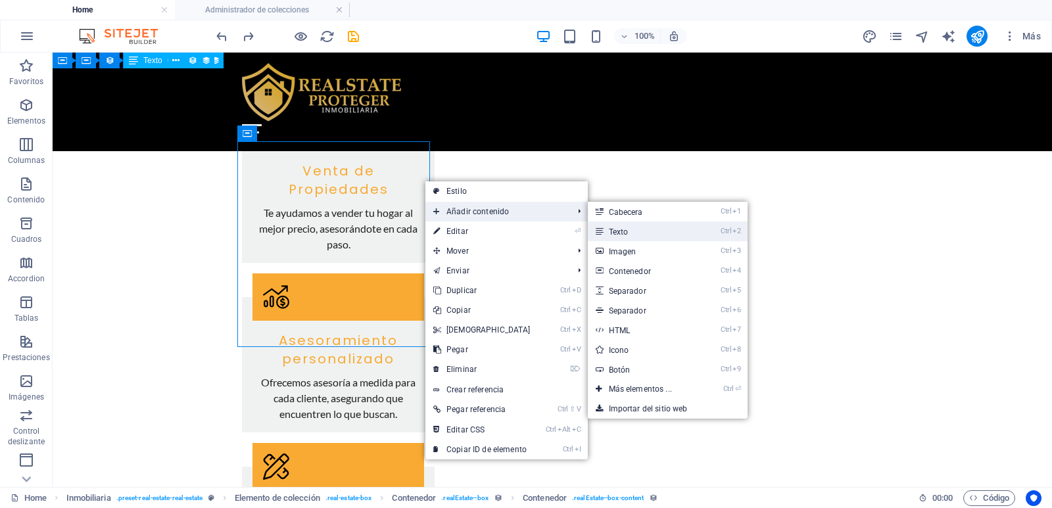
click at [637, 225] on link "Ctrl 2 Texto" at bounding box center [643, 232] width 111 height 20
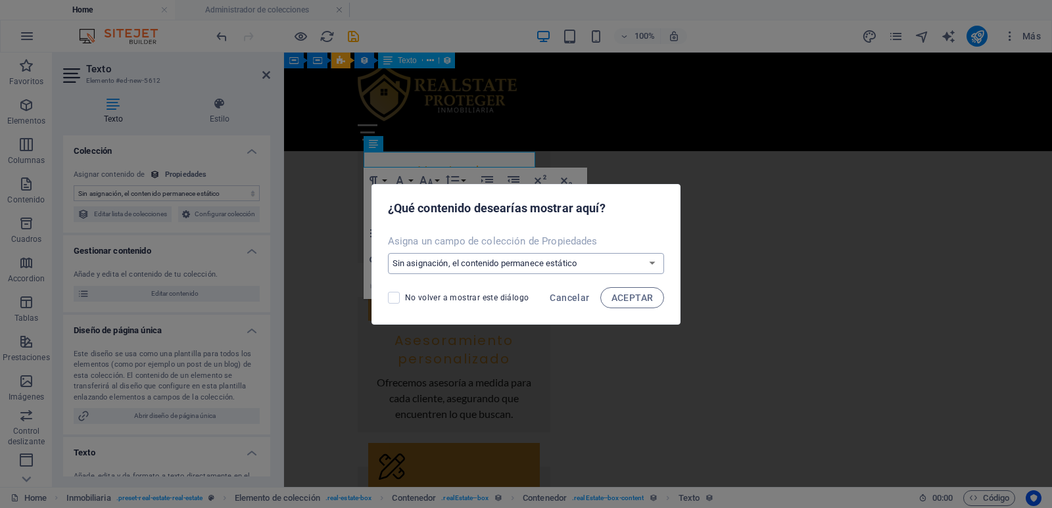
click at [547, 258] on select "Sin asignación, el contenido permanece estático Crear un campo nuevo Creado a l…" at bounding box center [526, 263] width 277 height 21
select select "contract"
click at [389, 253] on select "Sin asignación, el contenido permanece estático Crear un campo nuevo Creado a l…" at bounding box center [526, 263] width 277 height 21
click at [624, 302] on span "ACEPTAR" at bounding box center [633, 298] width 42 height 11
select select "contract"
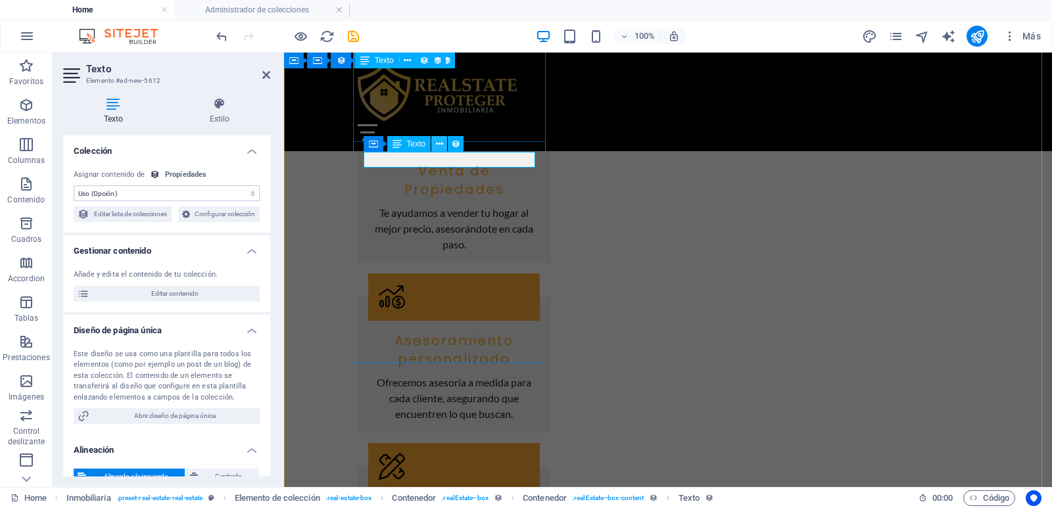
click at [433, 143] on button at bounding box center [439, 144] width 16 height 16
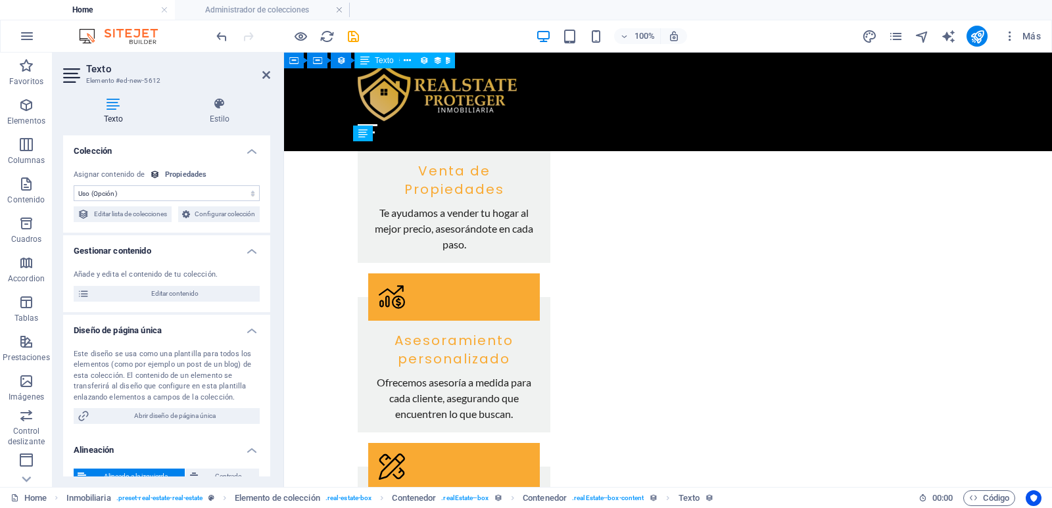
drag, startPoint x: 431, startPoint y: 160, endPoint x: 429, endPoint y: 170, distance: 10.7
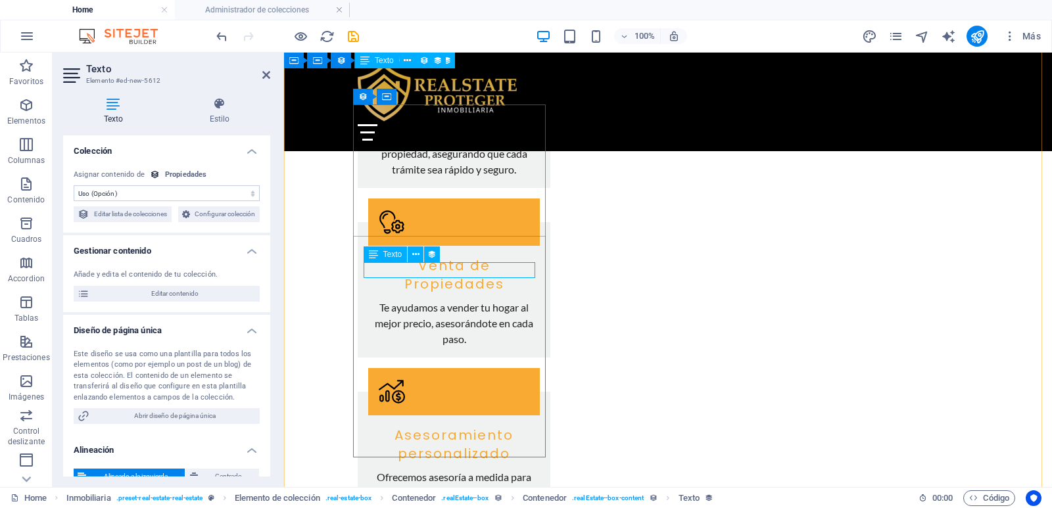
scroll to position [1281, 0]
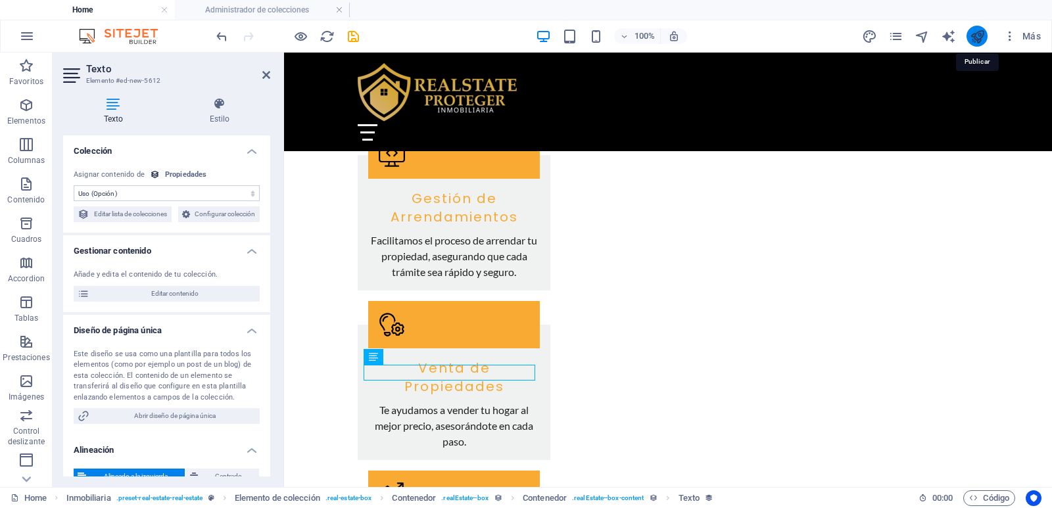
click at [979, 34] on icon "publish" at bounding box center [977, 36] width 15 height 15
checkbox input "false"
